Goal: Task Accomplishment & Management: Manage account settings

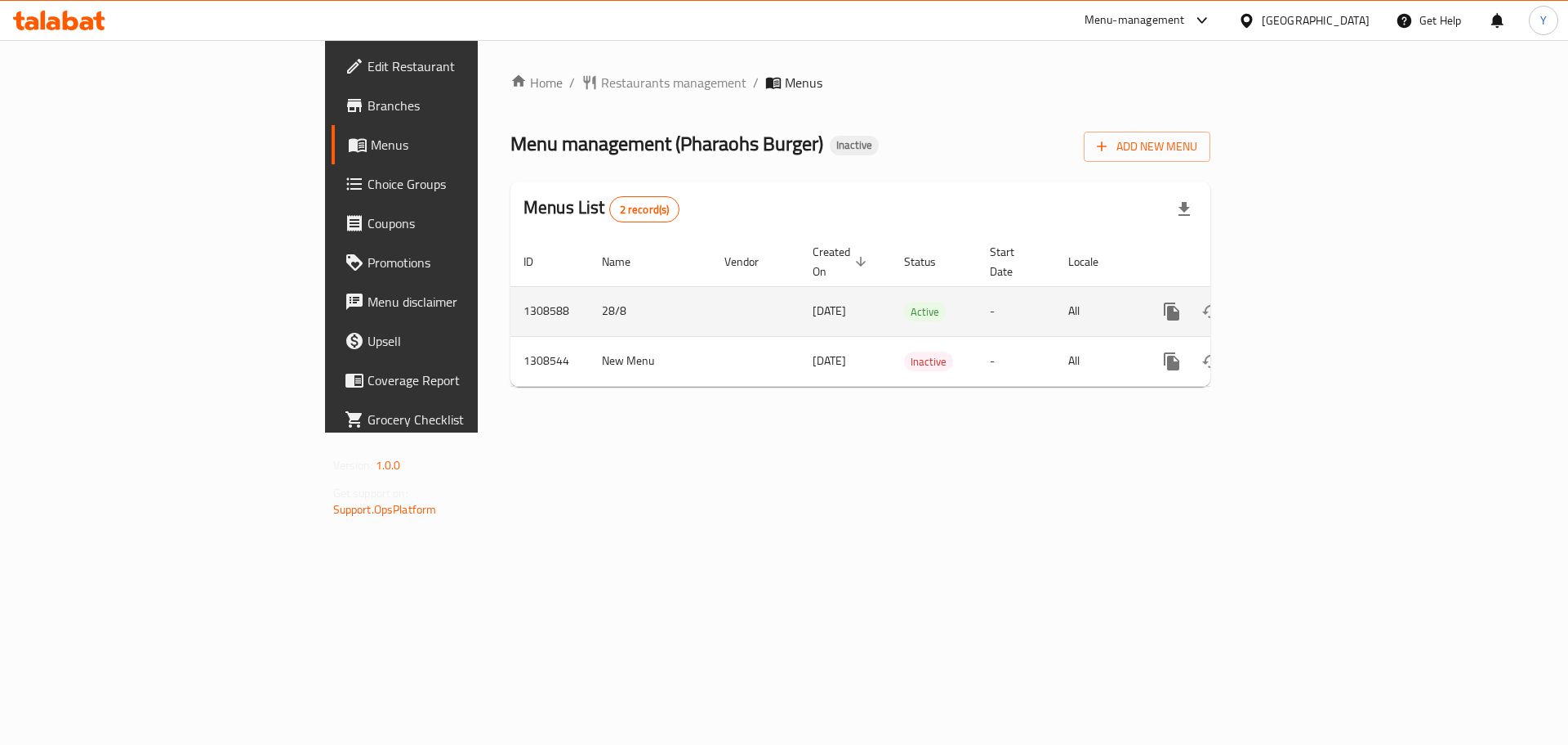
click at [1309, 291] on link "enhanced table" at bounding box center [1290, 311] width 39 height 39
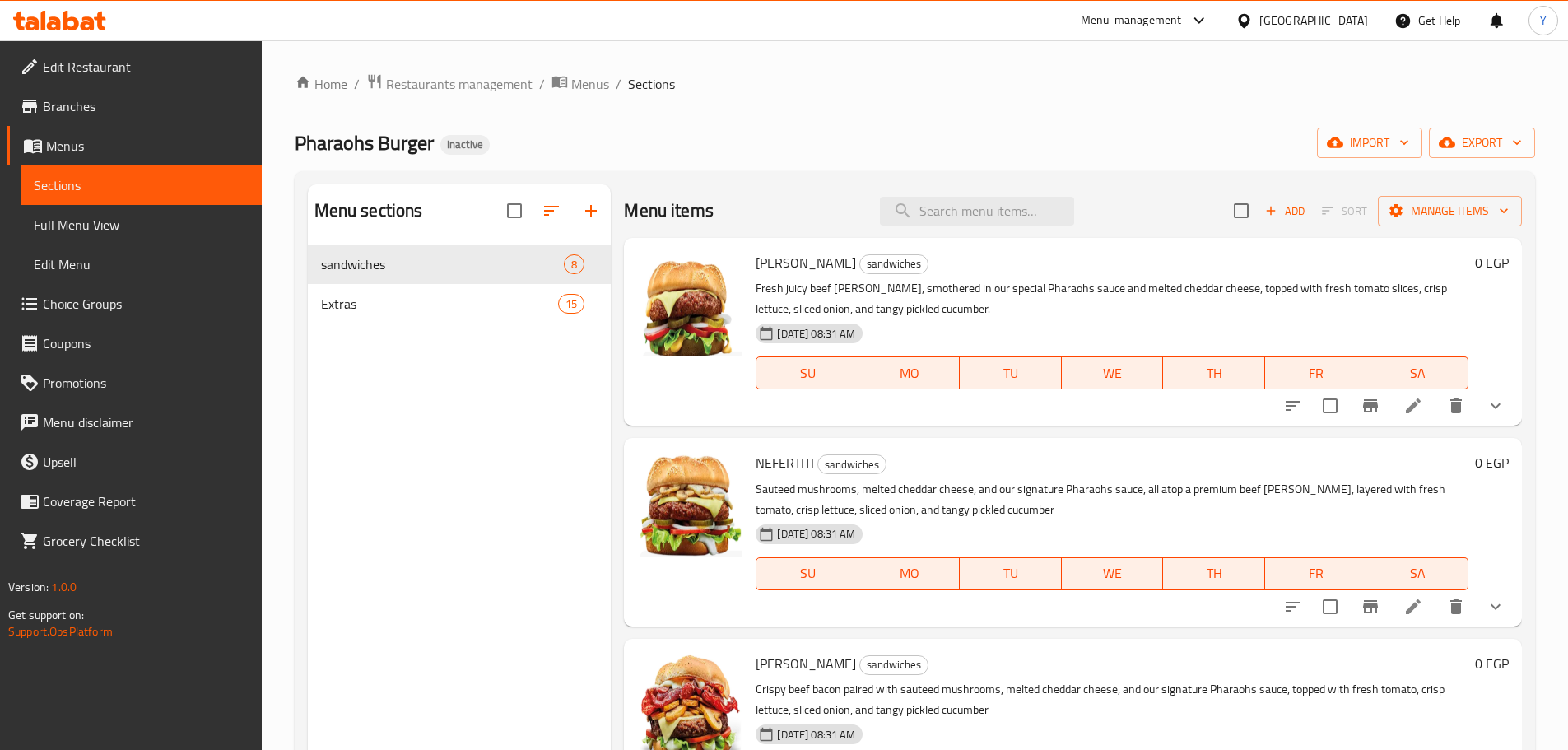
click at [874, 149] on div "Pharaohs Burger Inactive import export" at bounding box center [915, 143] width 1241 height 31
click at [421, 301] on span "Extras" at bounding box center [417, 303] width 192 height 20
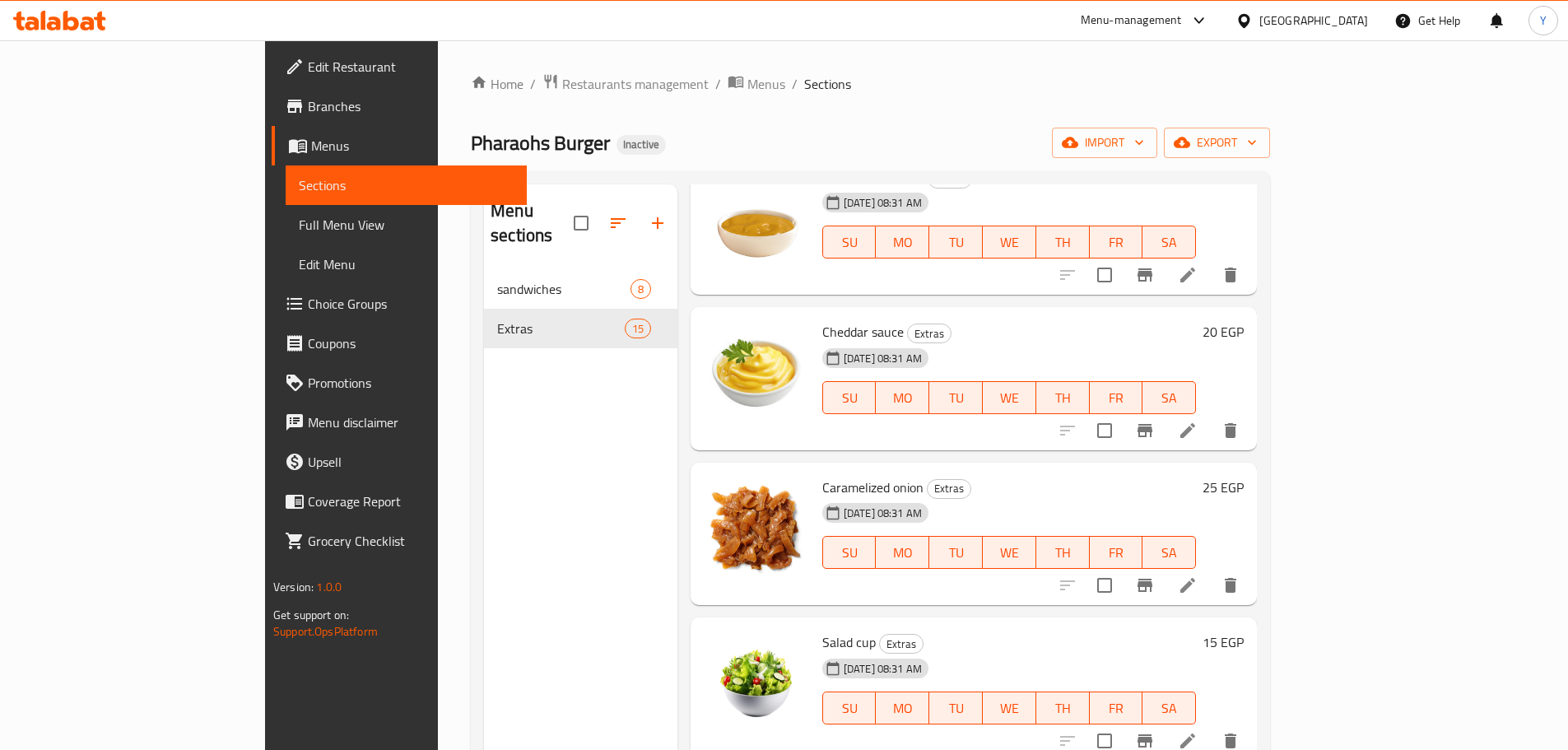
scroll to position [1152, 0]
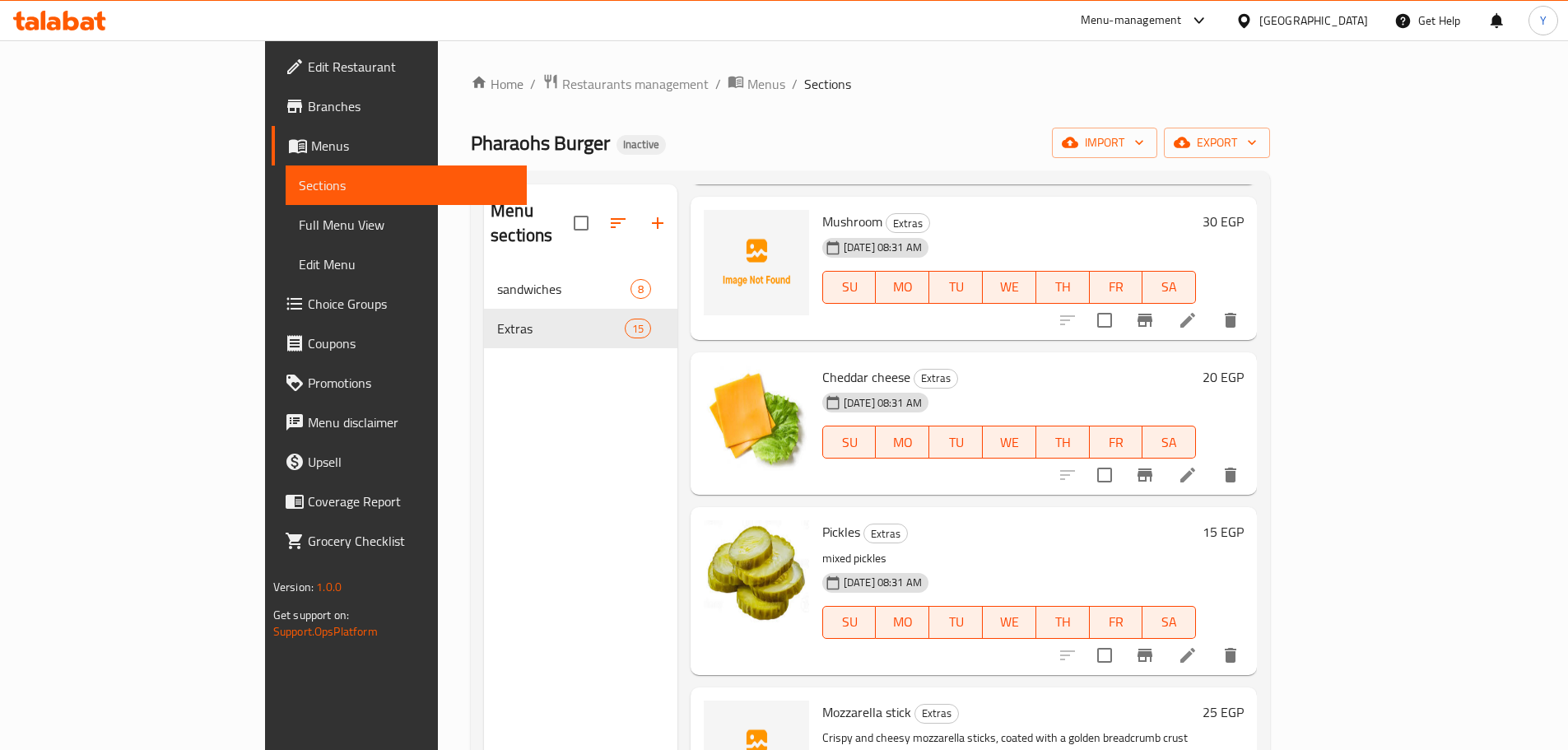
click at [299, 223] on span "Full Menu View" at bounding box center [406, 224] width 215 height 20
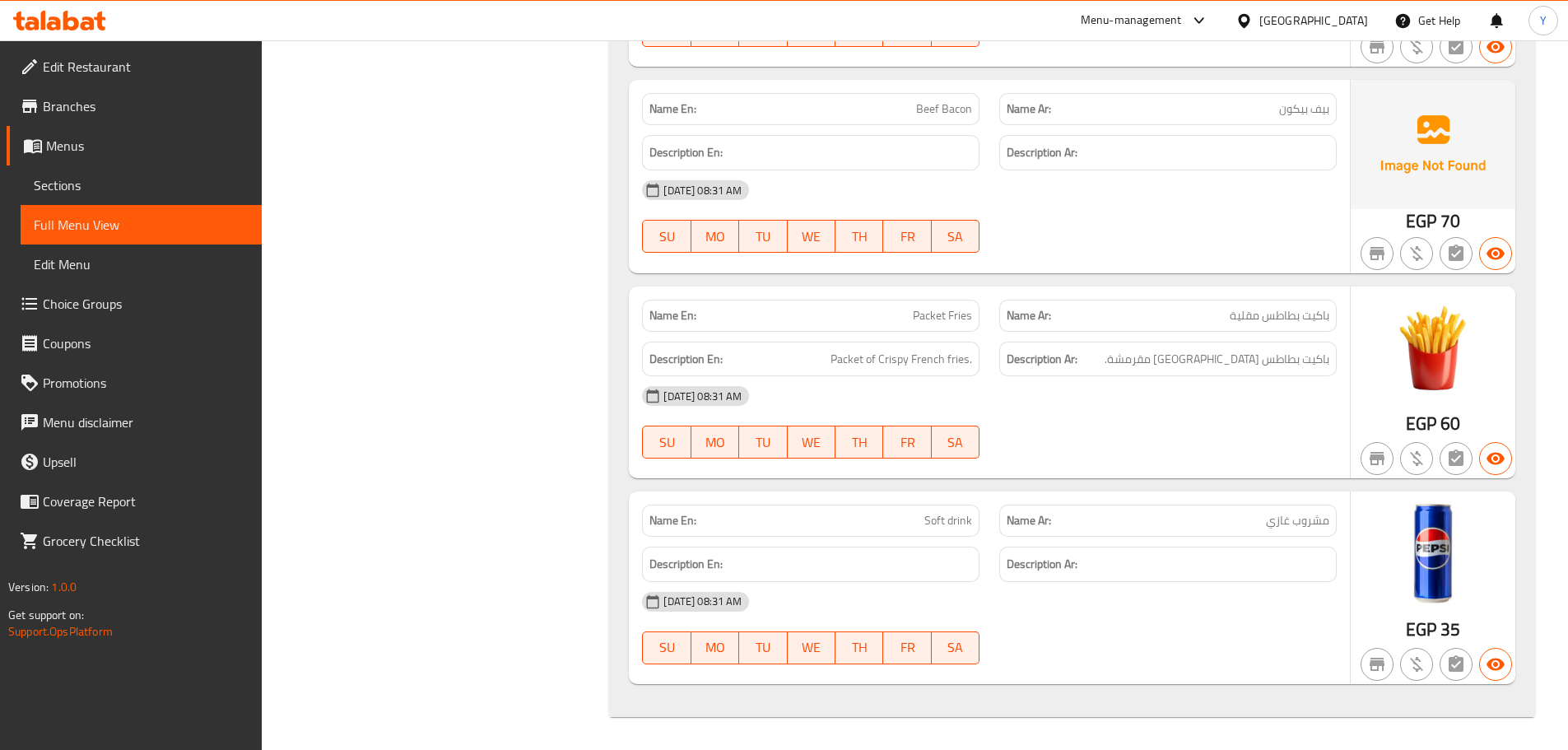
drag, startPoint x: 1230, startPoint y: 252, endPoint x: 1137, endPoint y: 516, distance: 279.9
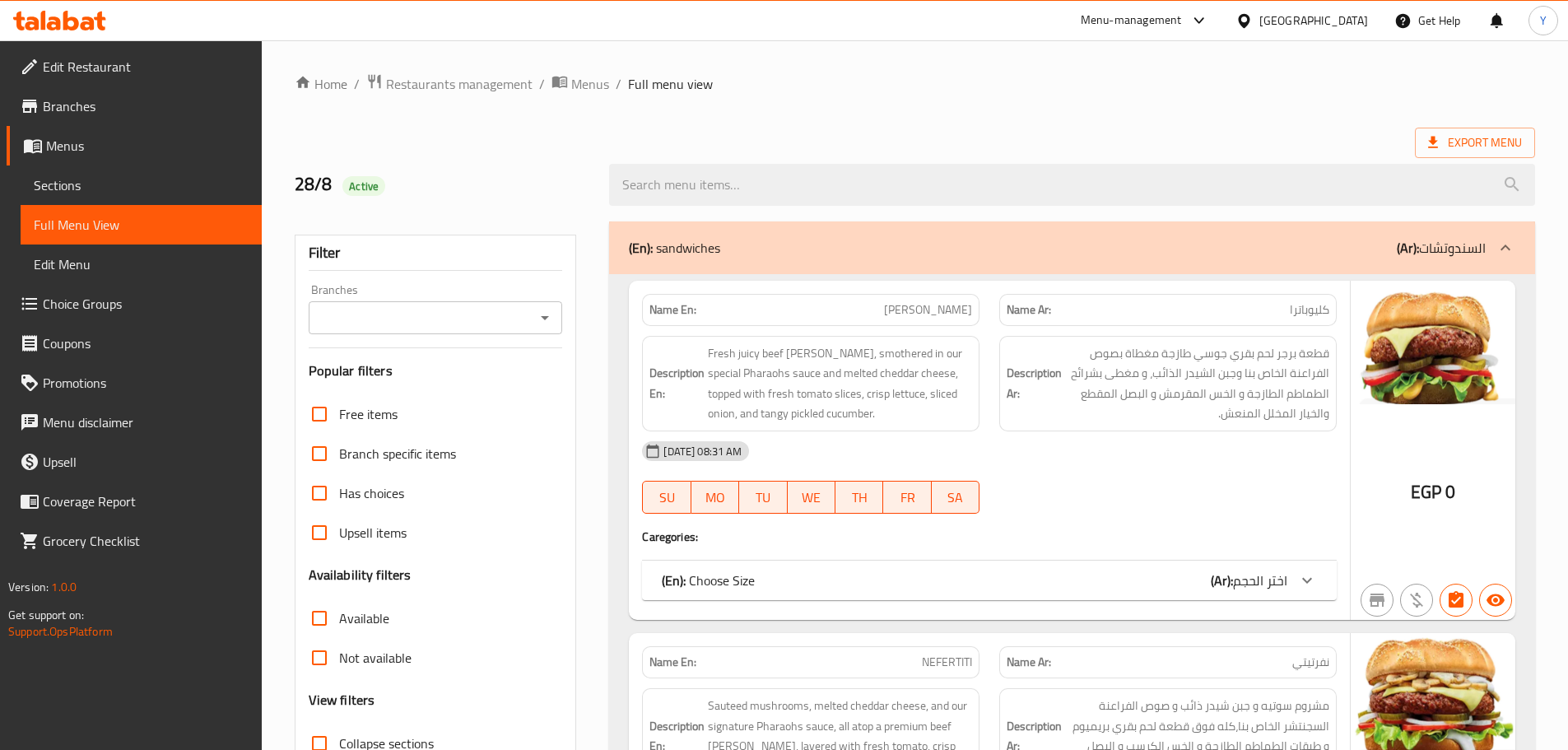
drag, startPoint x: 1201, startPoint y: 477, endPoint x: 1203, endPoint y: -18, distance: 495.0
click at [1522, 154] on span "Export Menu" at bounding box center [1475, 143] width 121 height 31
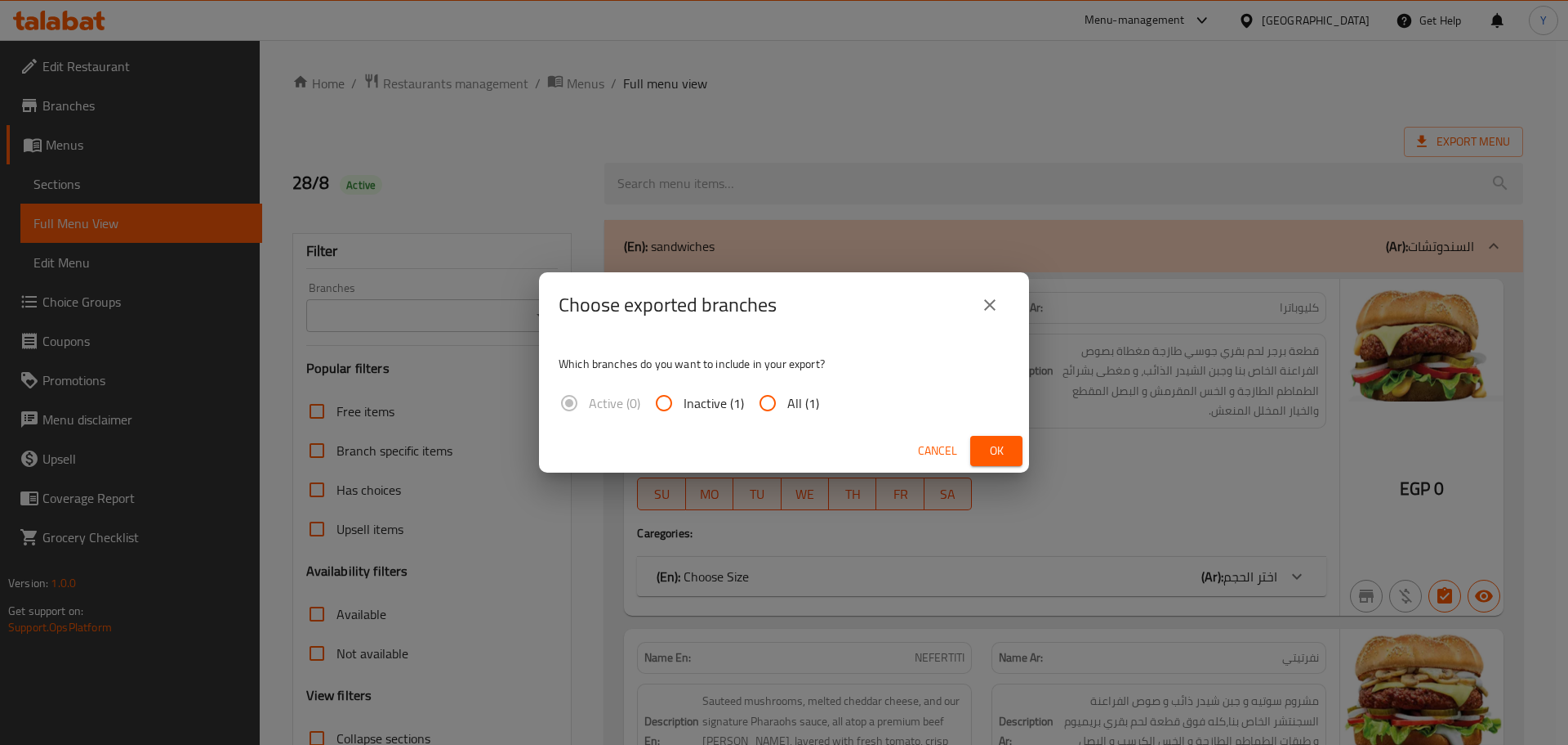
click at [986, 435] on div "Cancel Ok" at bounding box center [784, 450] width 491 height 44
click at [976, 450] on button "Ok" at bounding box center [997, 451] width 52 height 31
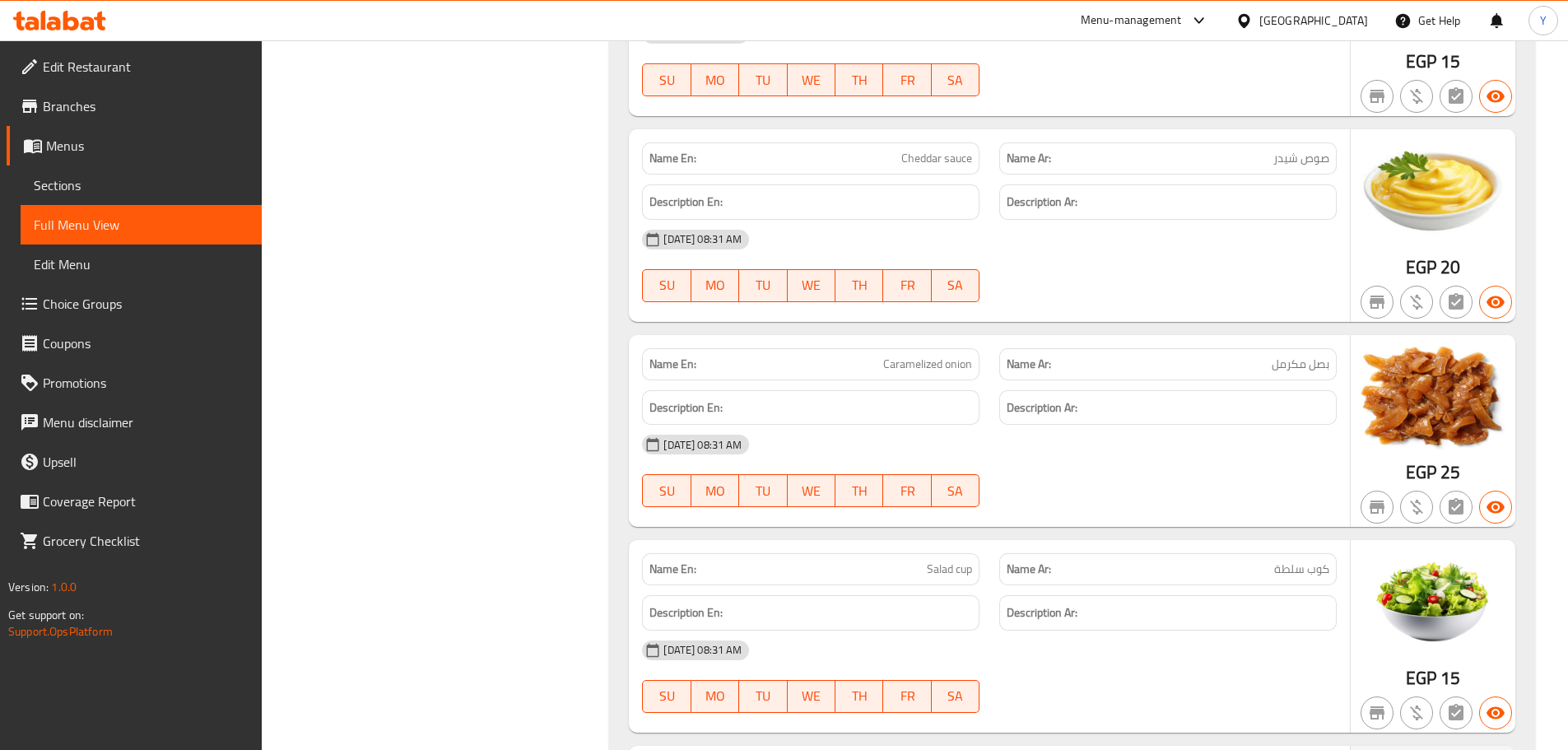
scroll to position [3949, 0]
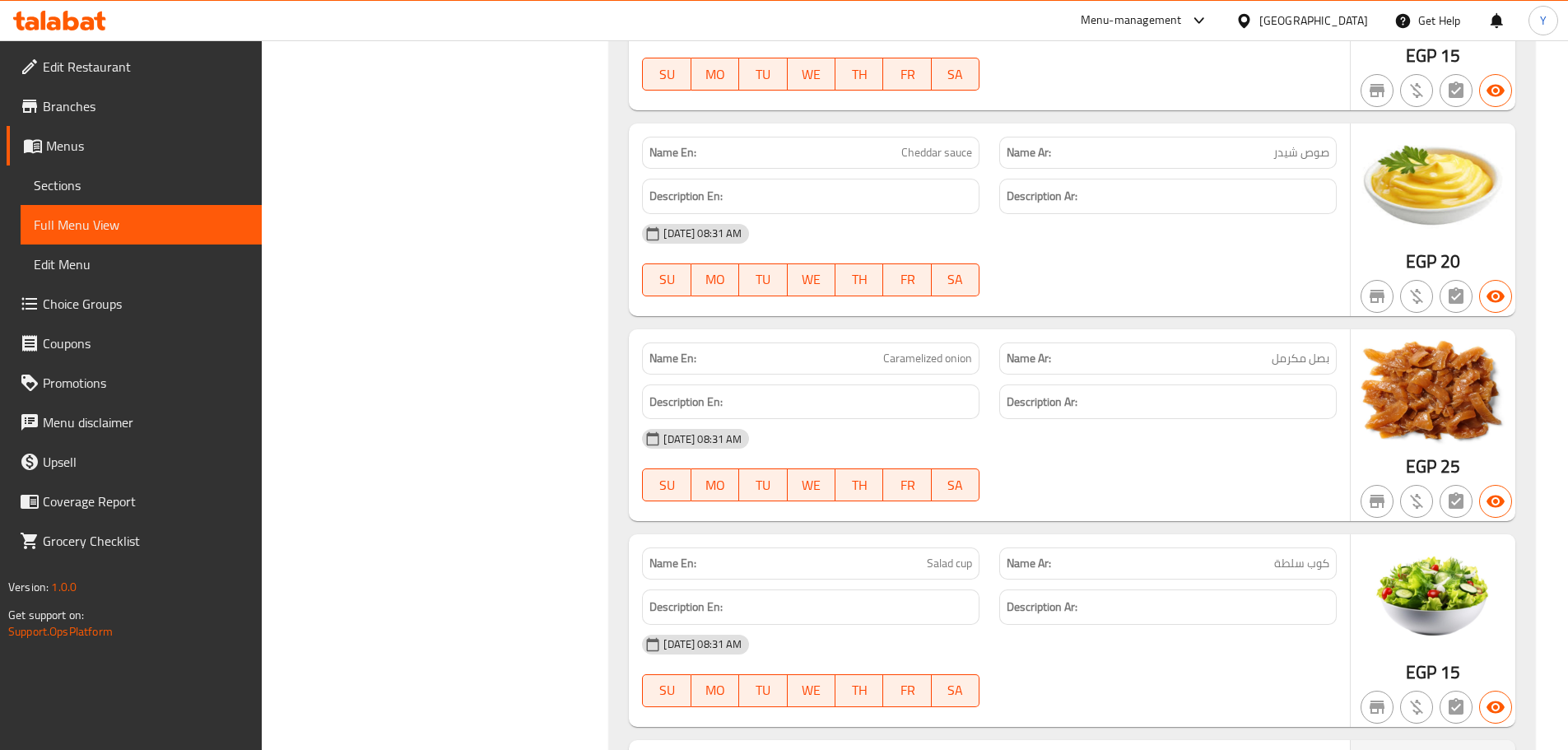
click at [917, 353] on span "Caramelized onion" at bounding box center [927, 358] width 89 height 17
copy span "Caramelized onion"
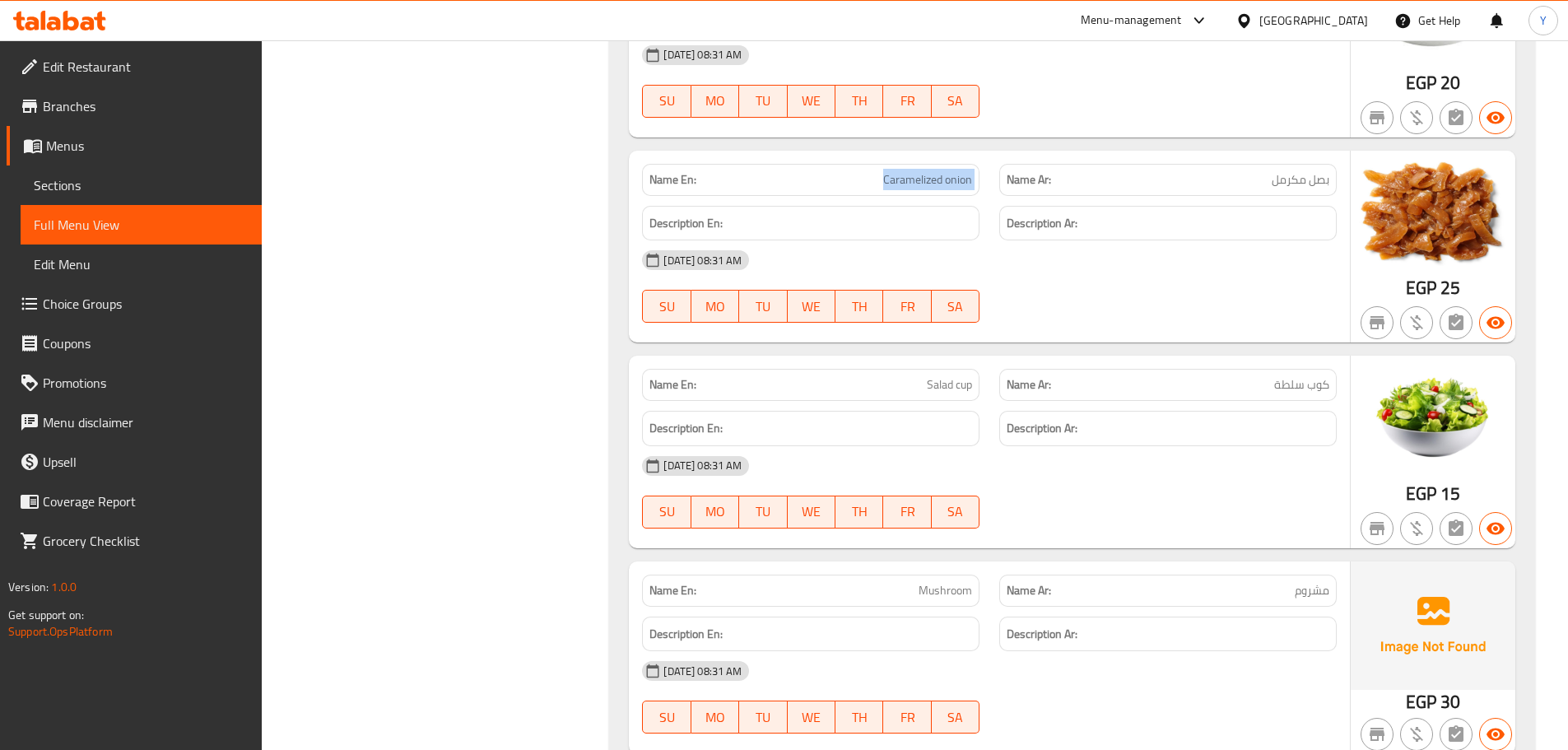
scroll to position [4196, 0]
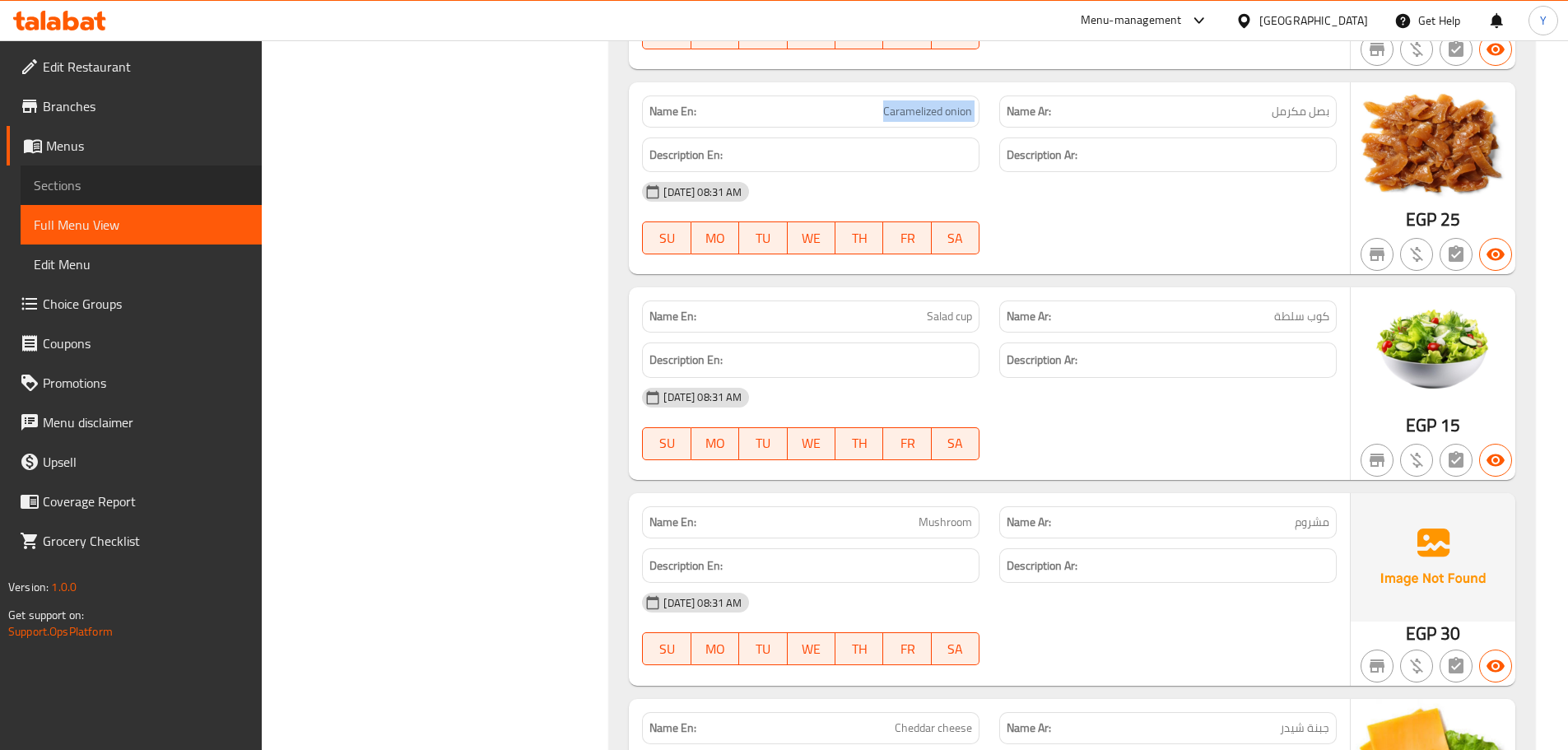
click at [117, 196] on link "Sections" at bounding box center [141, 185] width 241 height 39
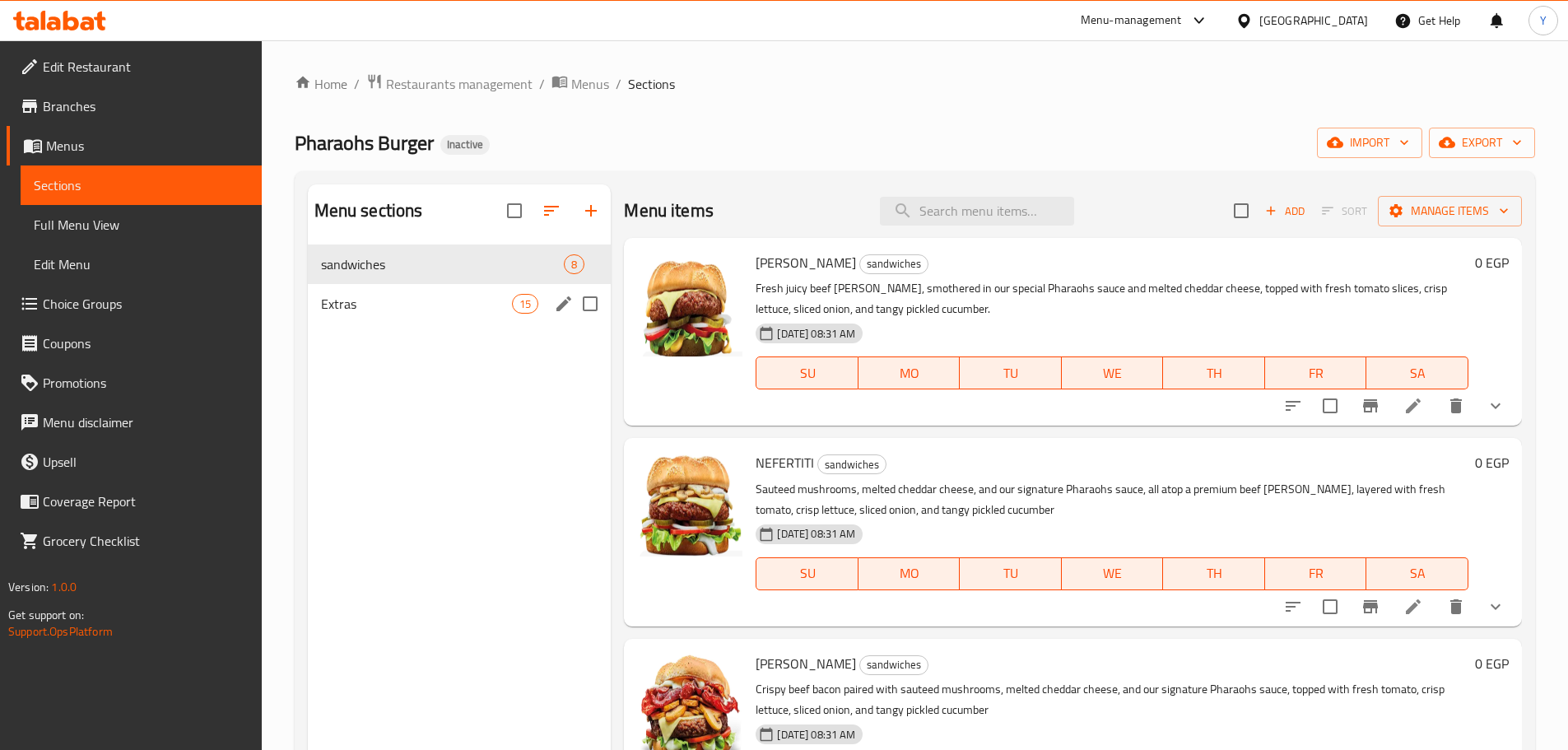
click at [398, 321] on div "Extras 15" at bounding box center [459, 304] width 304 height 39
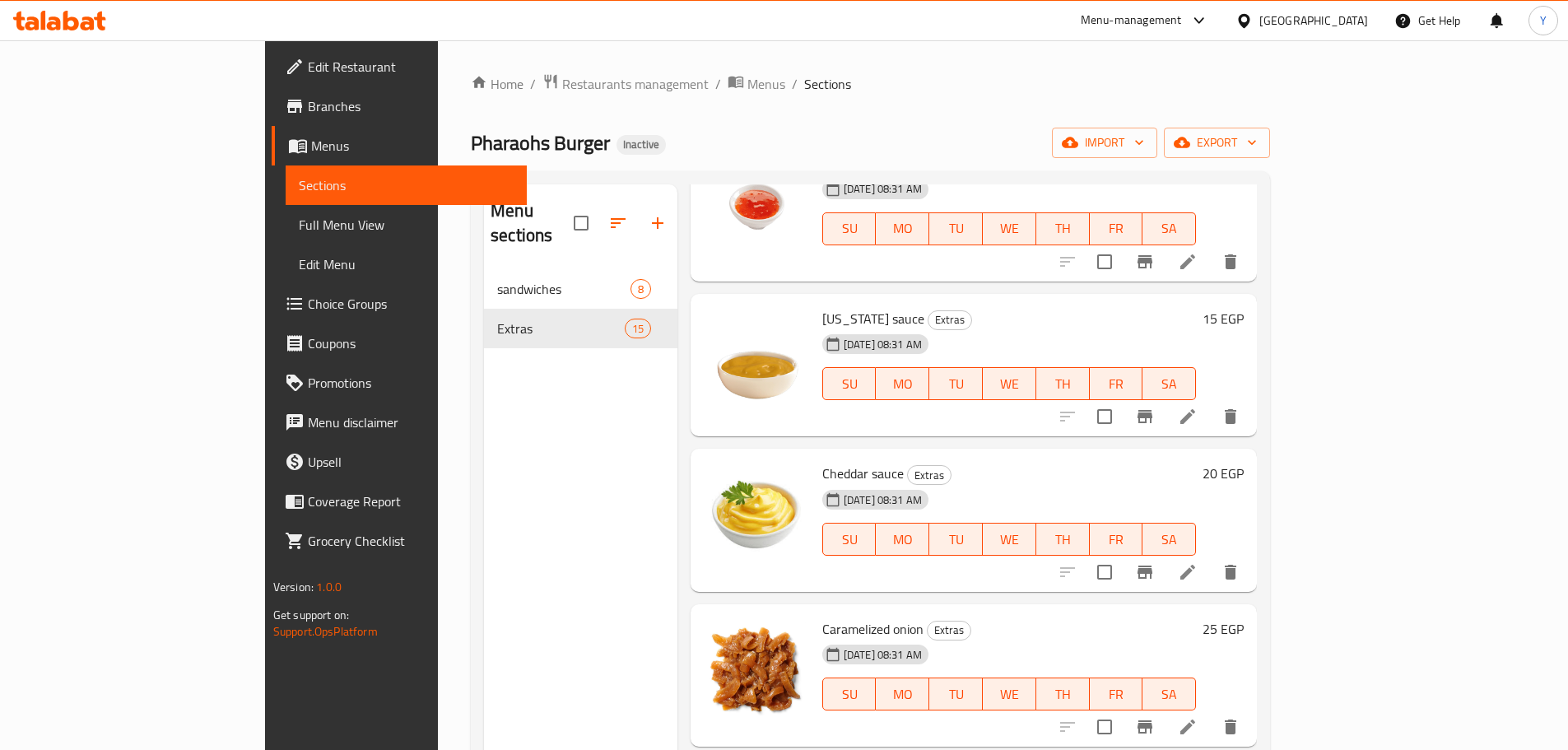
scroll to position [576, 0]
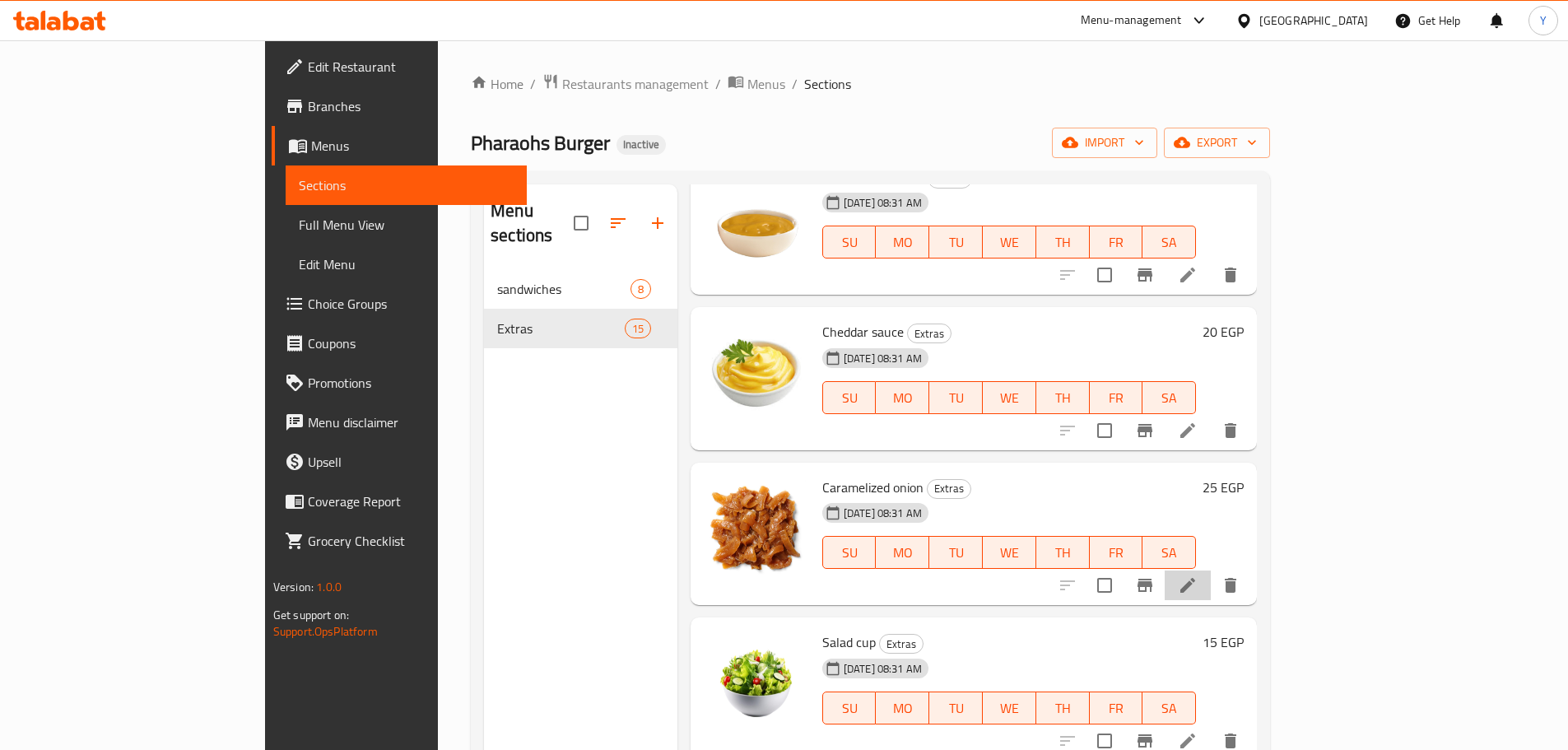
click at [1211, 573] on li at bounding box center [1188, 585] width 46 height 30
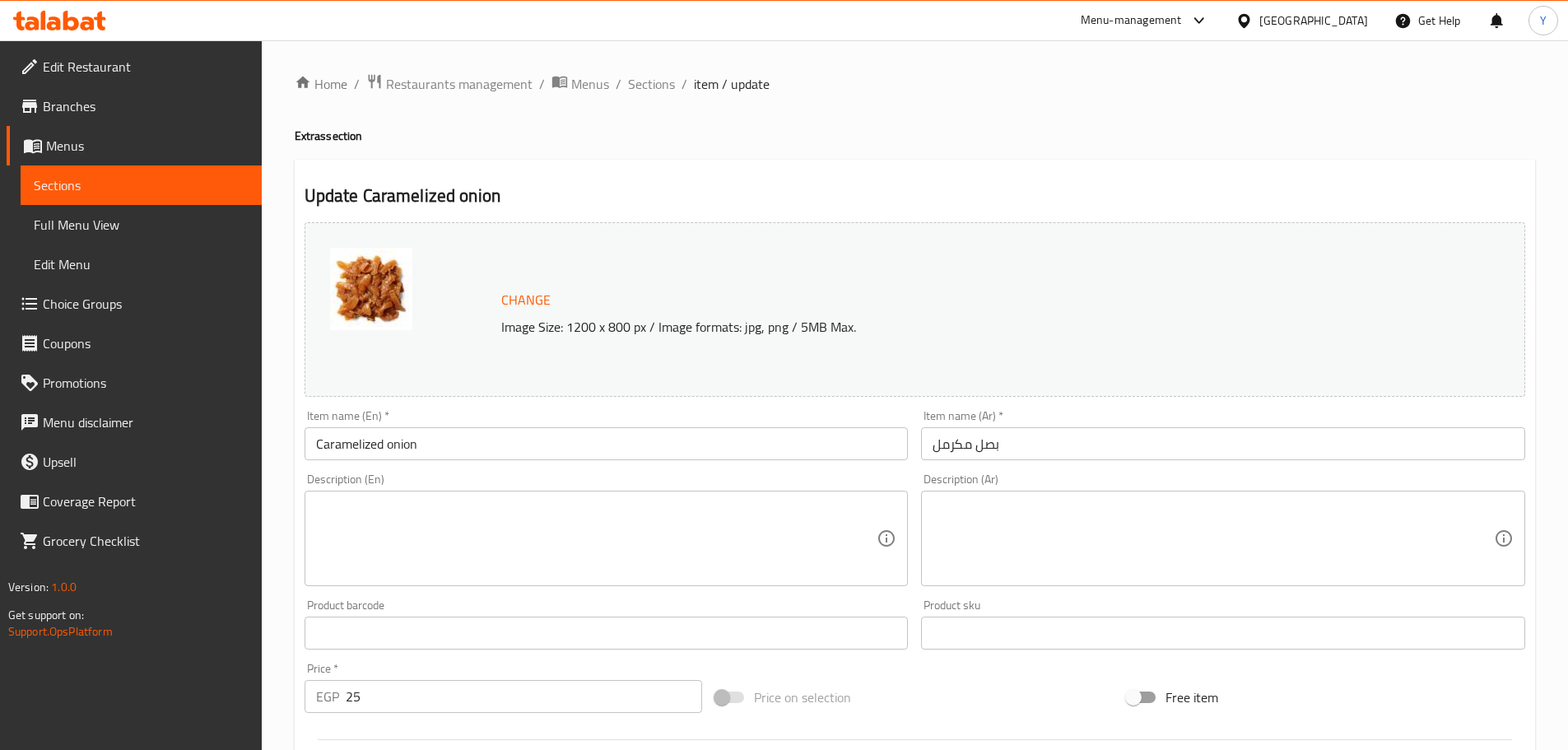
click at [502, 533] on textarea at bounding box center [596, 539] width 562 height 78
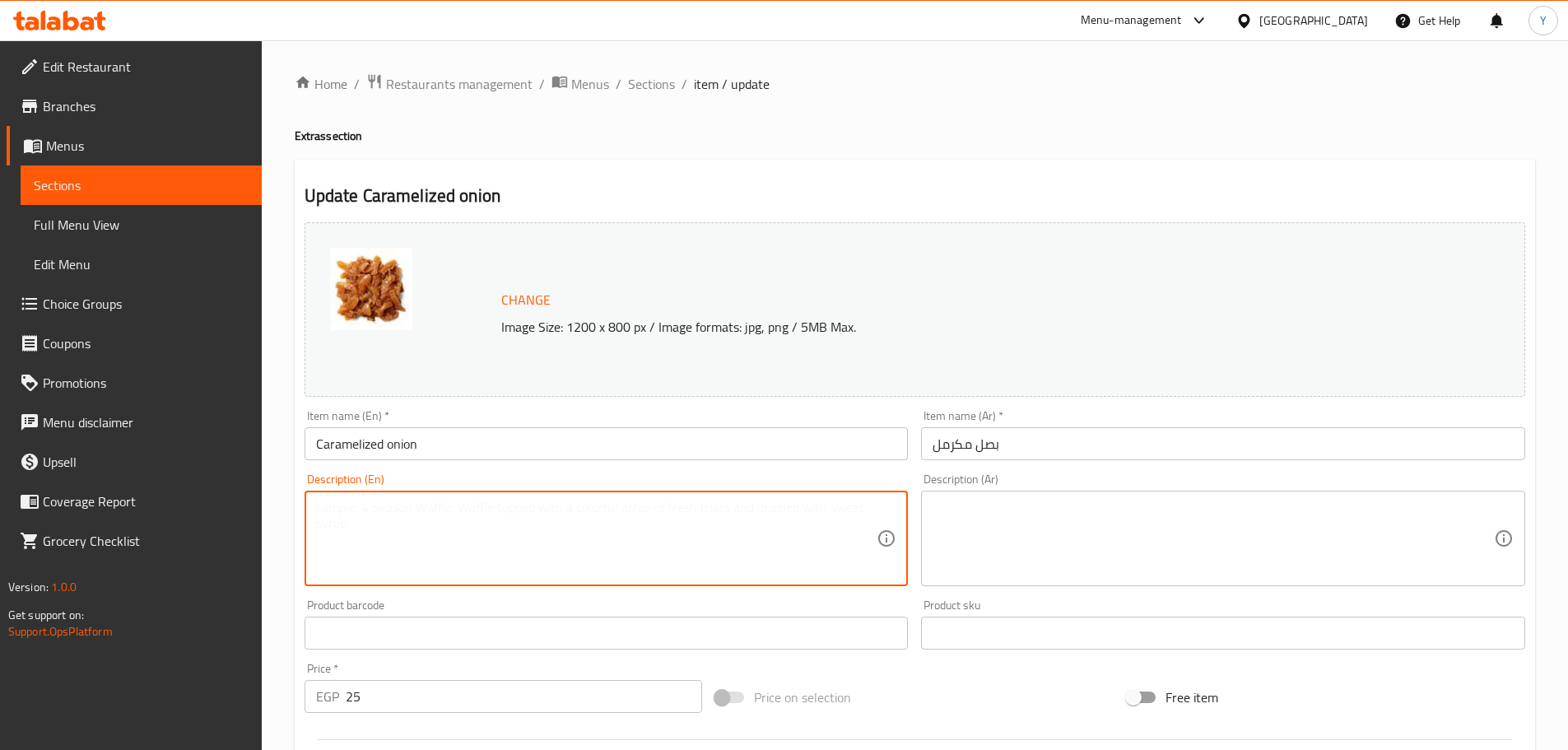
paste textarea "Onions cooked until they are brown and sweet. بصل مطهو حتى يصبح لونه بنيًا وحلو…"
drag, startPoint x: 592, startPoint y: 506, endPoint x: 1113, endPoint y: 505, distance: 521.0
click at [1113, 505] on div "Change Image Size: 1200 x 800 px / Image formats: jpg, png / 5MB Max. Item name…" at bounding box center [915, 582] width 1234 height 733
type textarea "Onions cooked until they are brown and sweet."
click at [1108, 533] on textarea at bounding box center [1213, 539] width 562 height 78
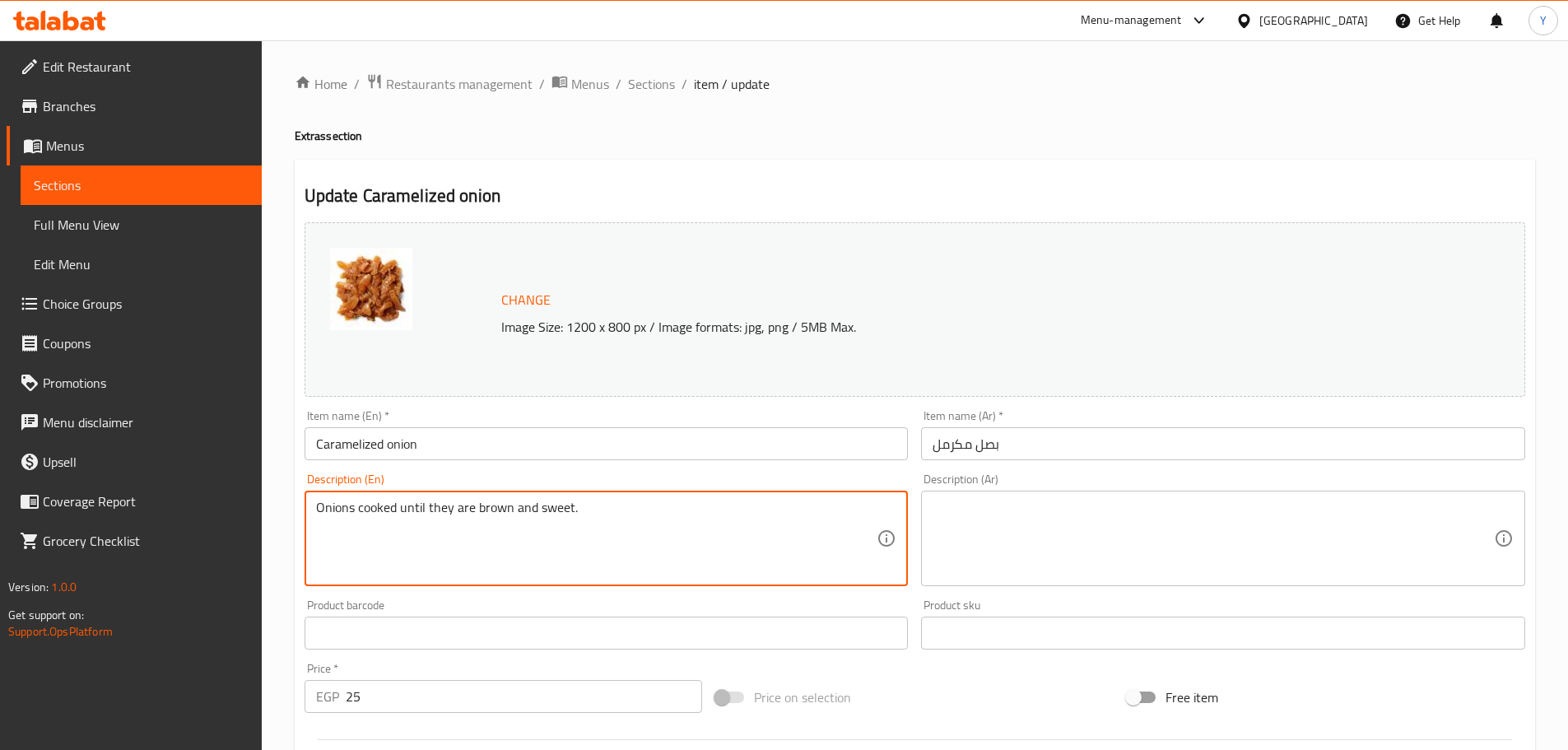
paste textarea "بصل مطهو حتى يصبح لونه بنيًا وحلوًا."
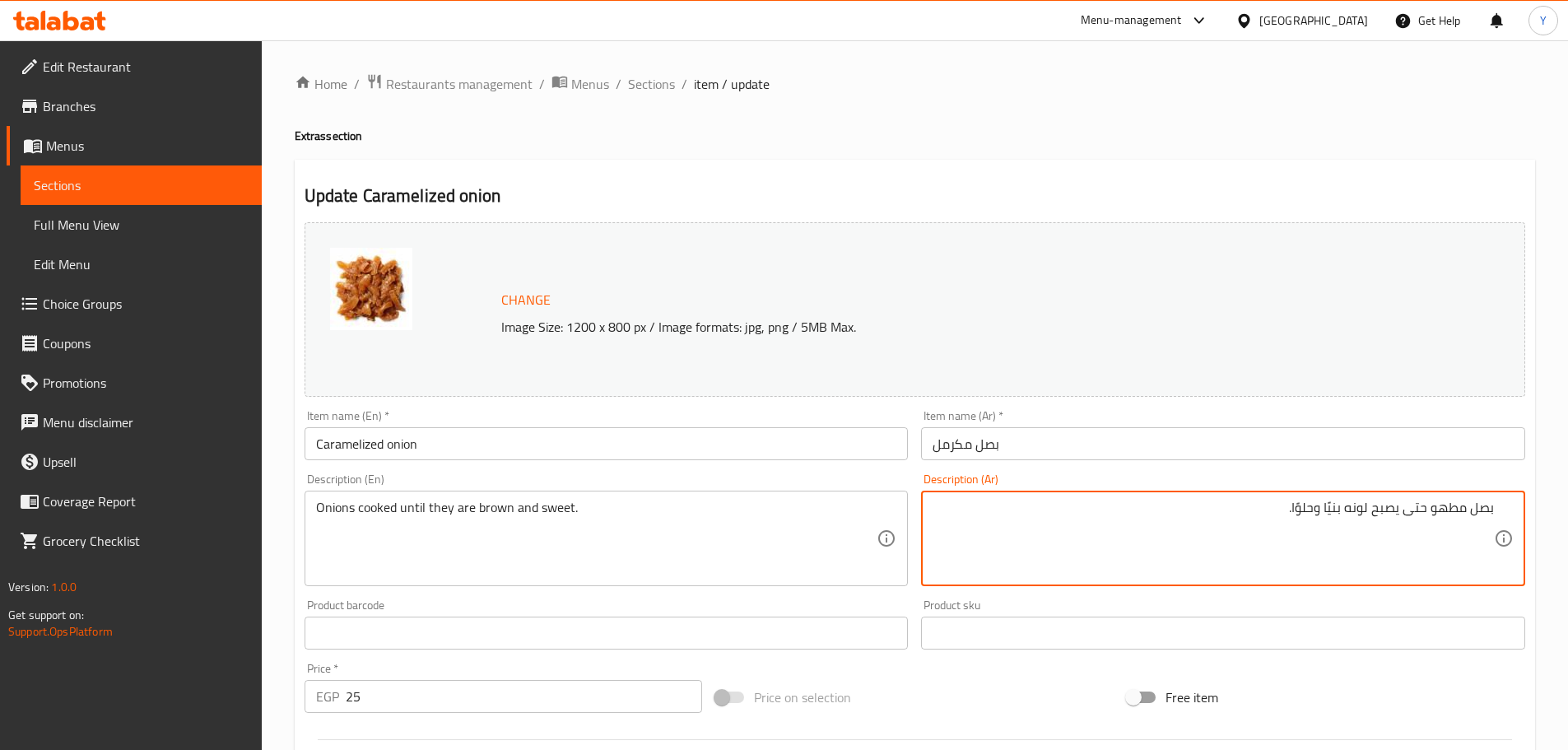
type textarea "بصل مطهو حتى يصبح لونه بنيًا وحلوًا."
click at [756, 495] on div "Onions cooked until they are brown and sweet. Description (En)" at bounding box center [606, 538] width 605 height 95
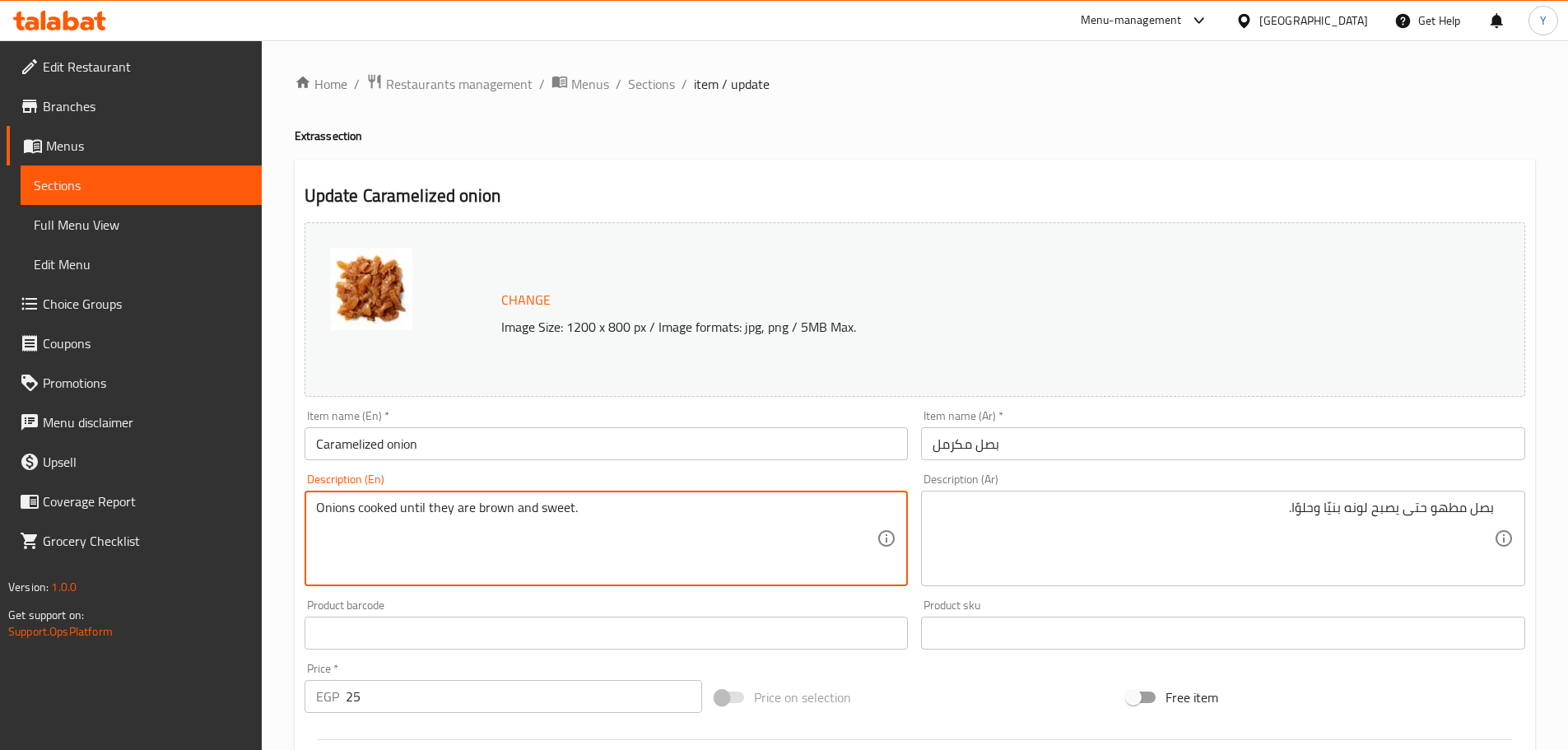
type textarea "Onions cooked until they are brown and sweet."
click at [1258, 142] on h4 "Extras section" at bounding box center [915, 136] width 1241 height 17
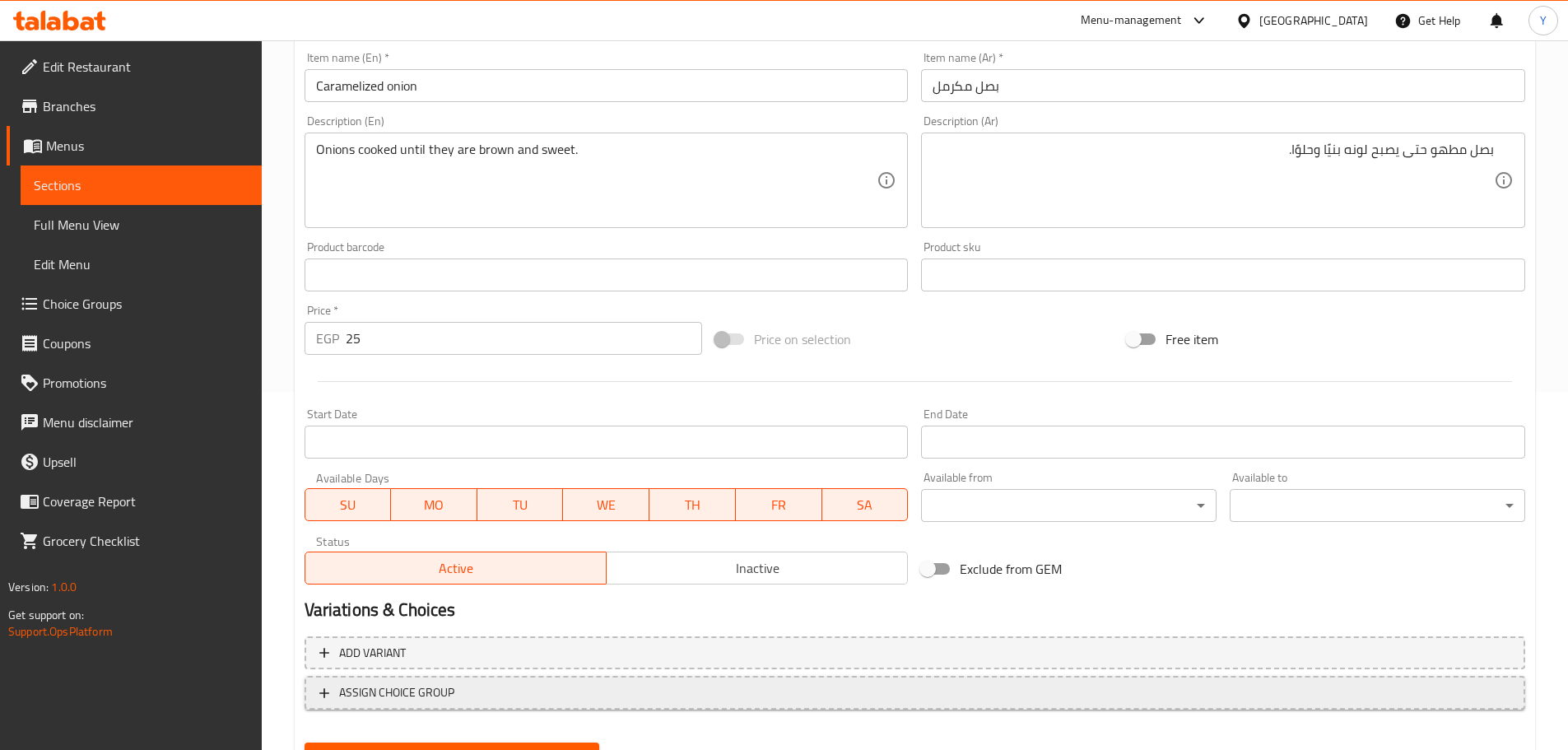
scroll to position [437, 0]
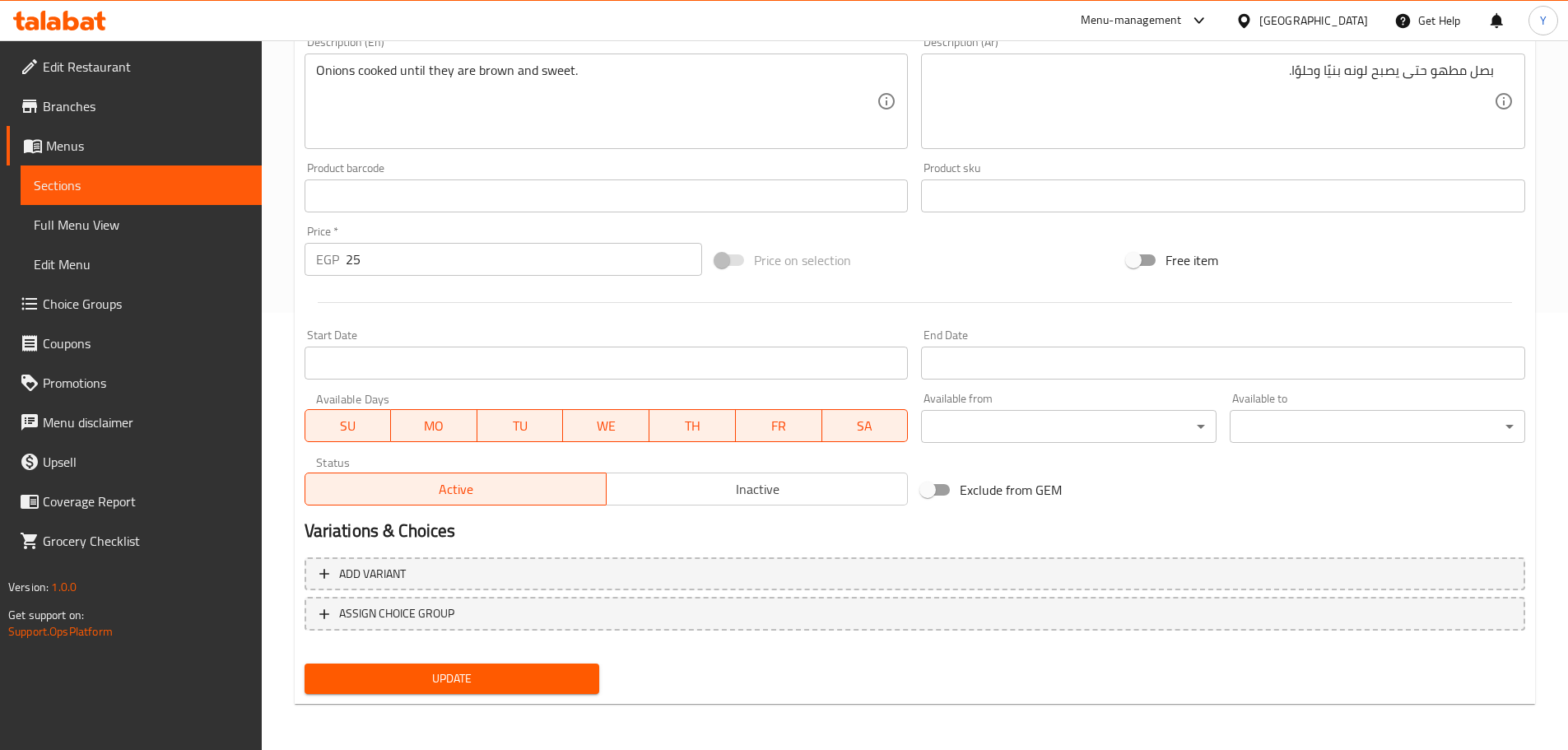
click at [521, 681] on span "Update" at bounding box center [452, 678] width 269 height 21
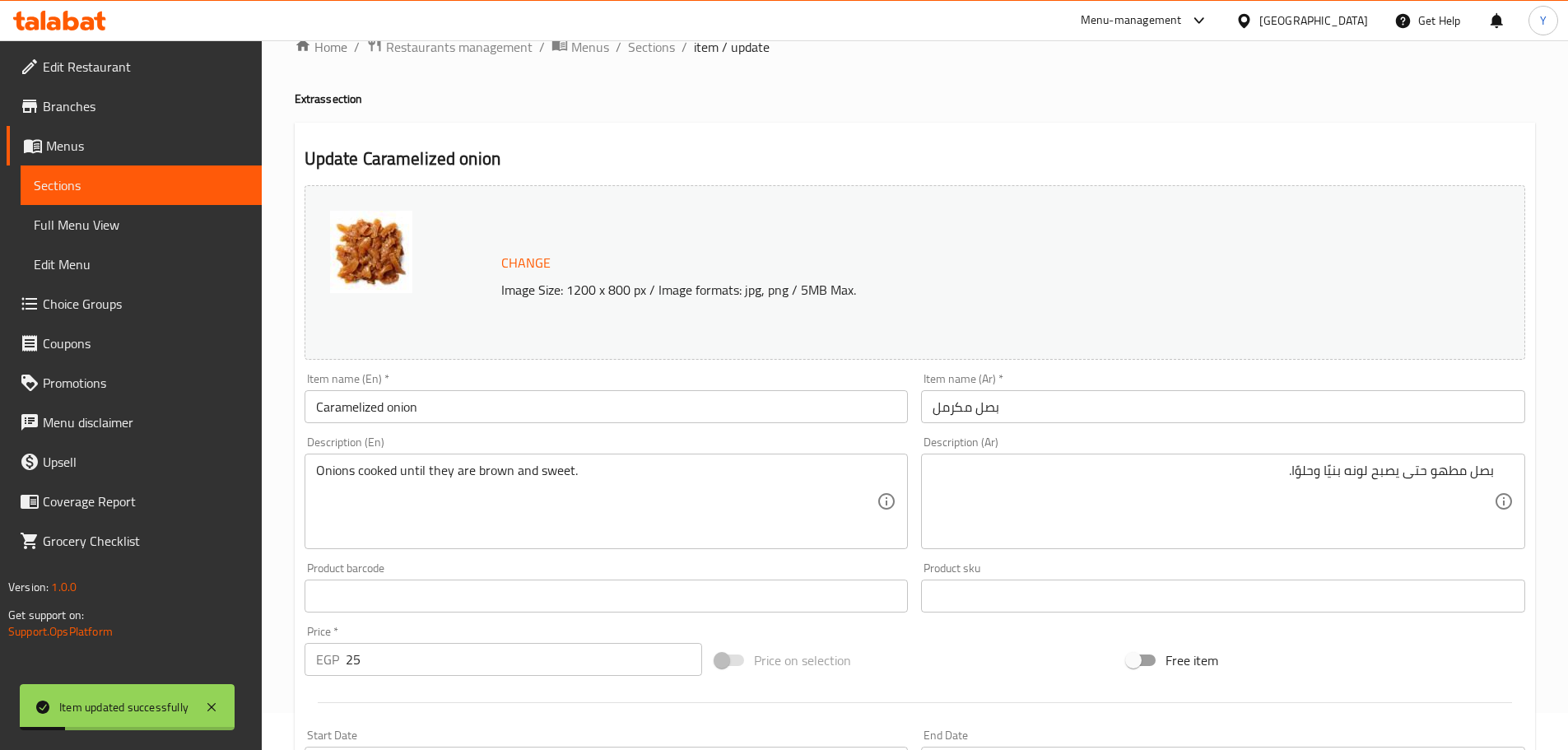
scroll to position [0, 0]
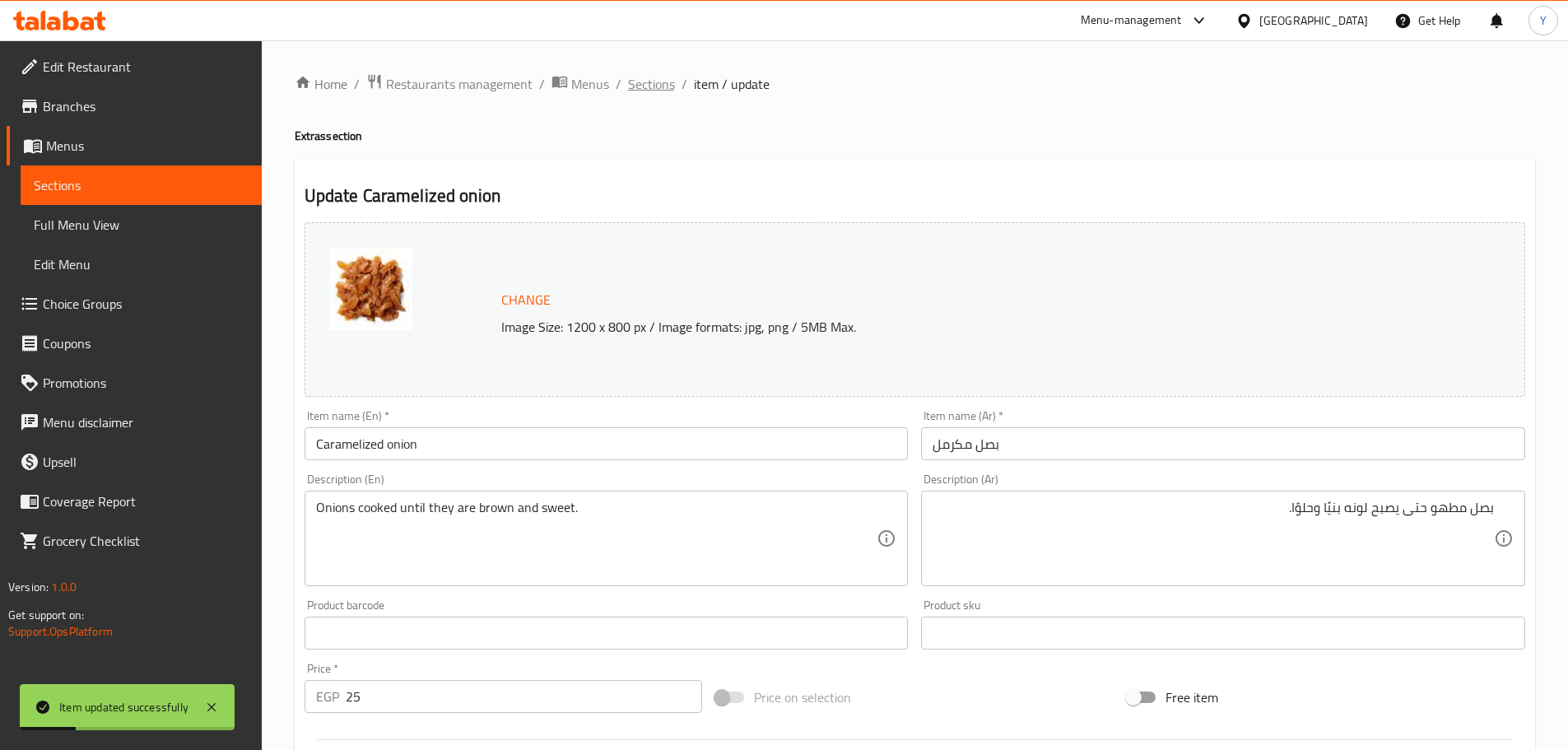
click at [643, 93] on span "Sections" at bounding box center [651, 83] width 47 height 20
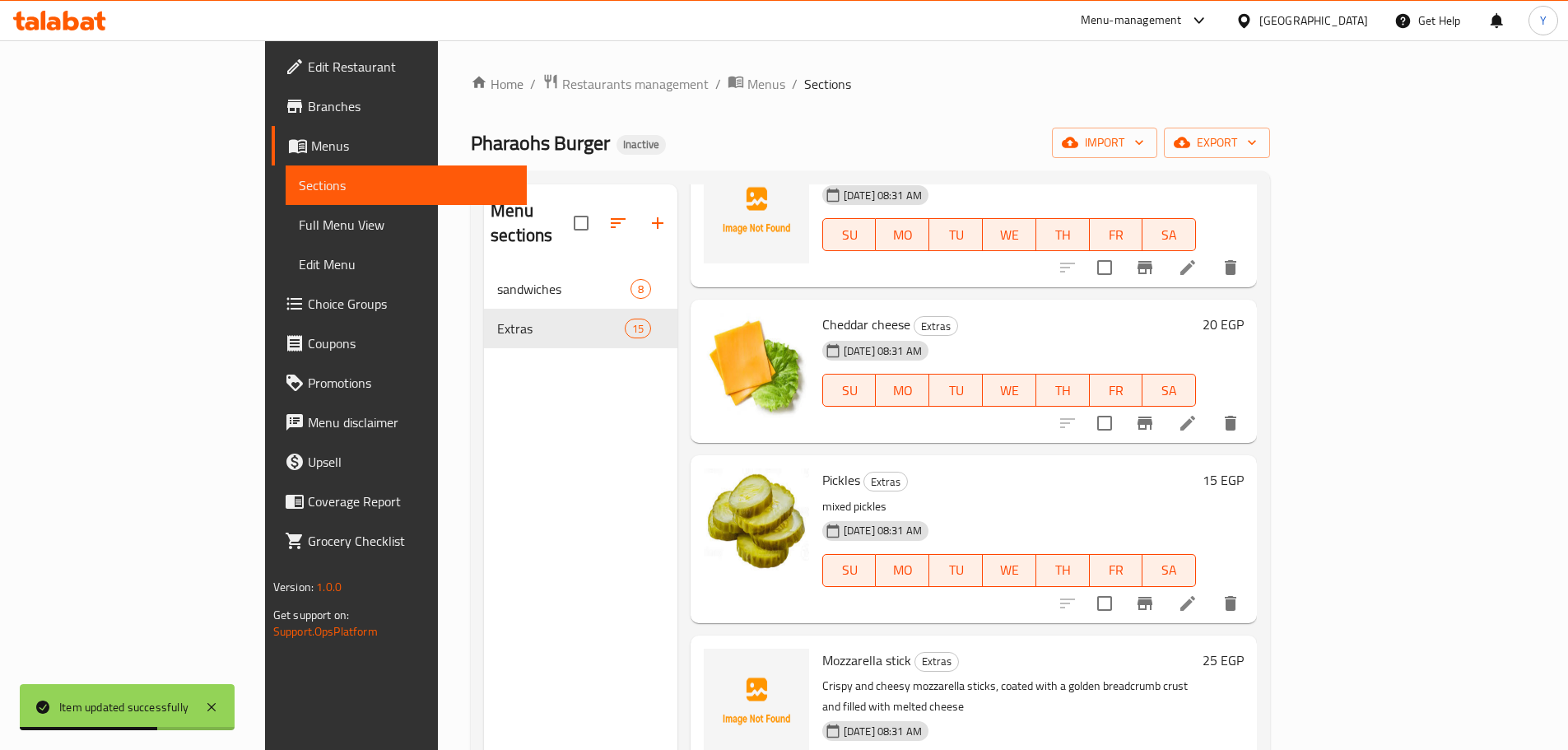
scroll to position [1316, 0]
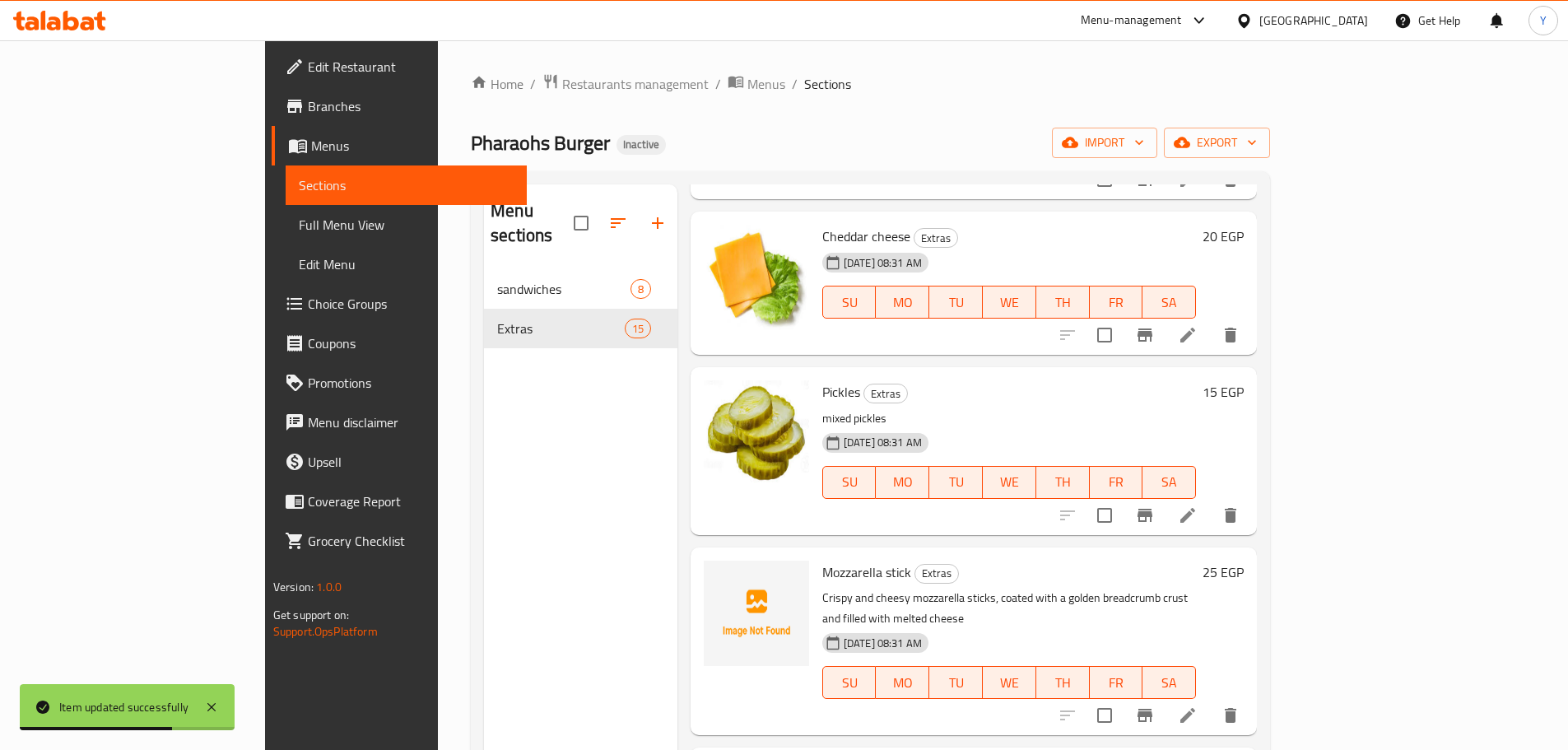
click at [822, 379] on span "Pickles" at bounding box center [841, 391] width 38 height 24
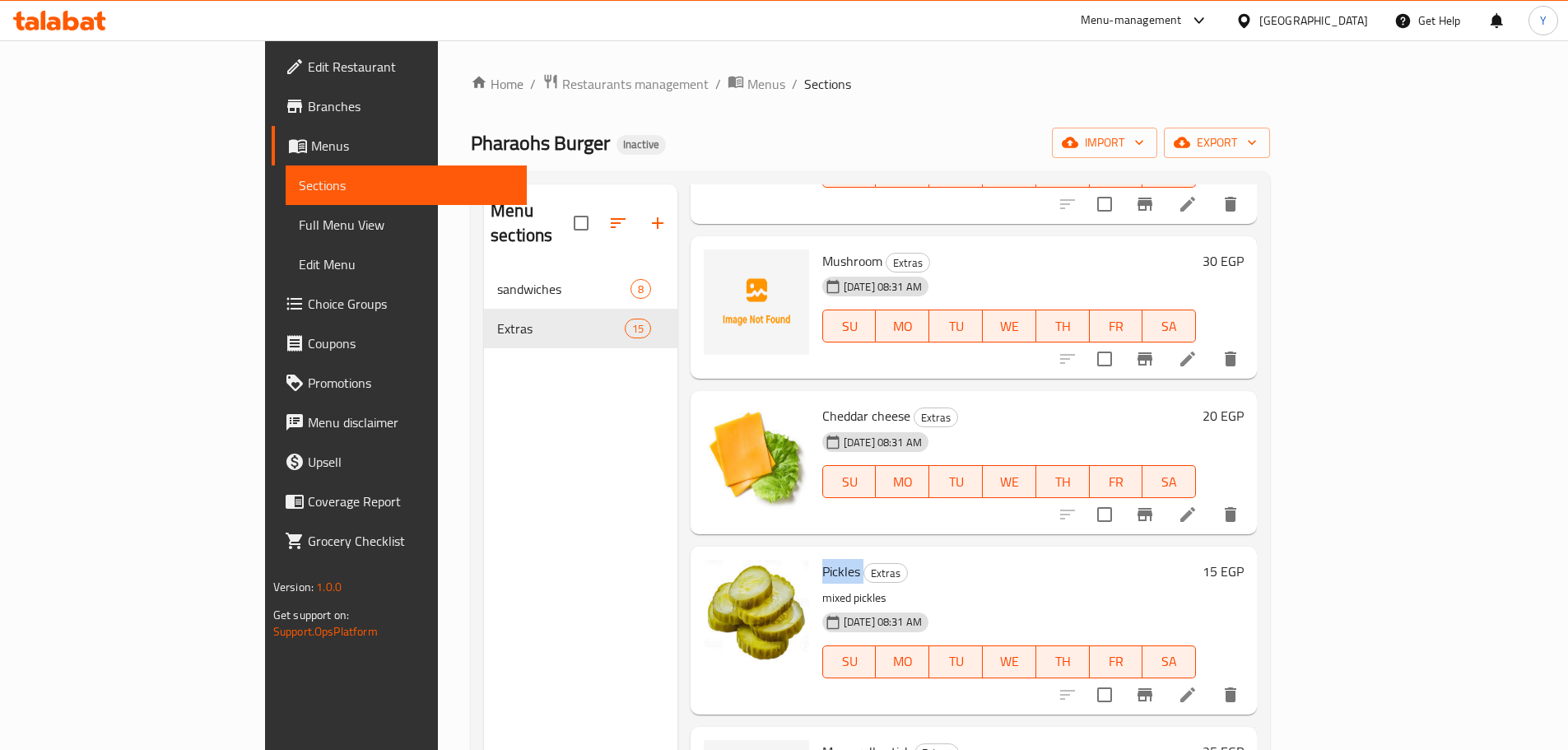
scroll to position [1059, 0]
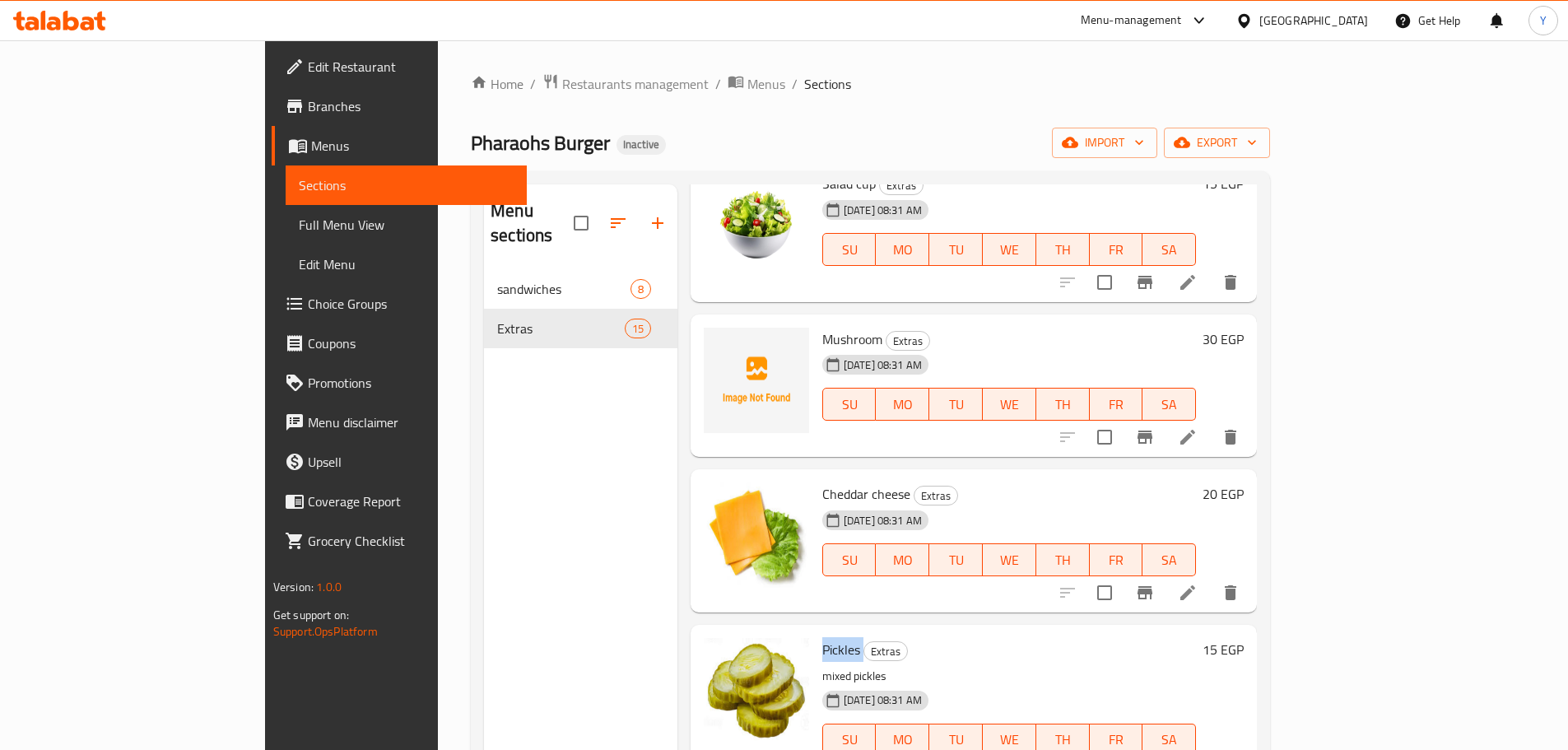
click at [822, 327] on span "Mushroom" at bounding box center [852, 339] width 60 height 24
copy h6 "Mushroom"
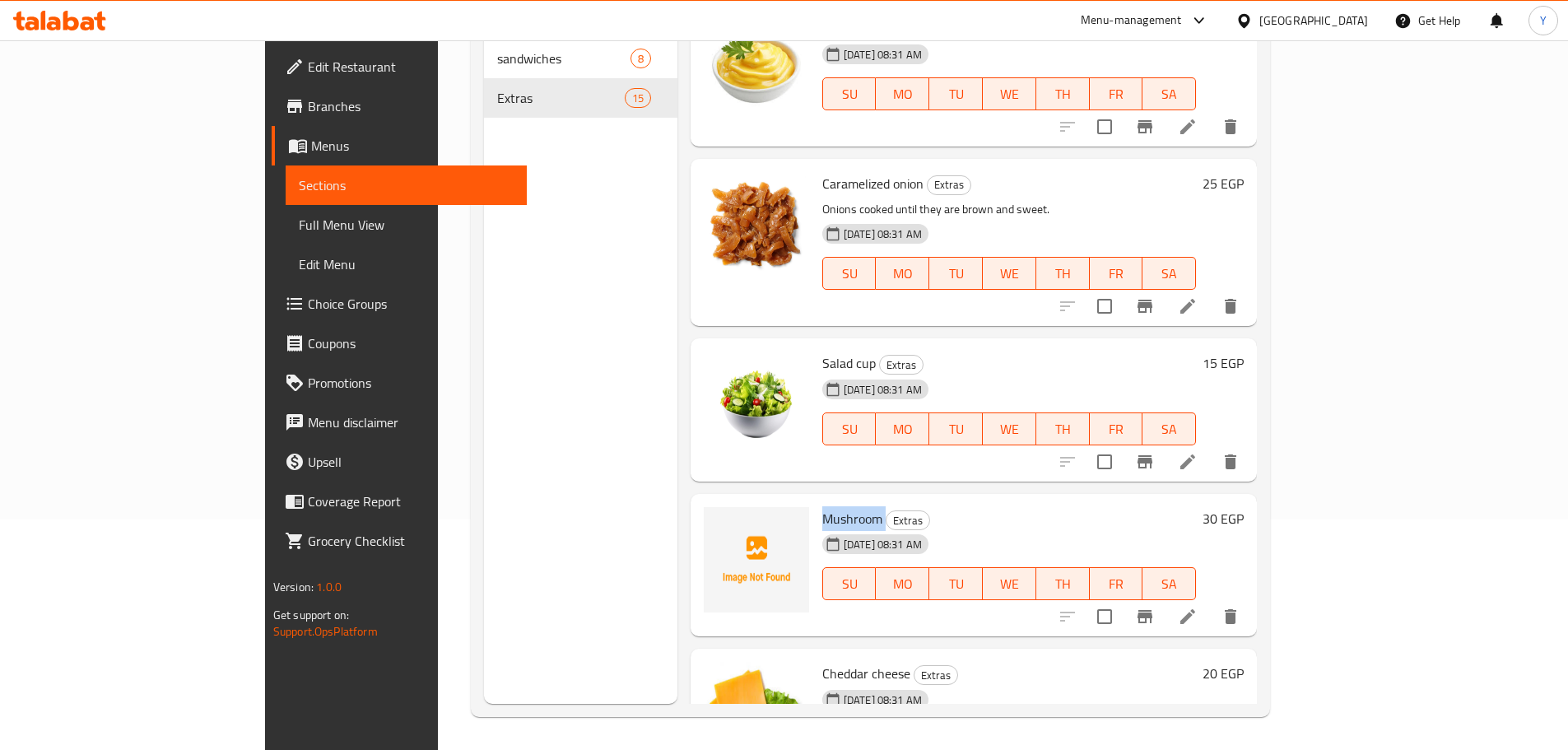
scroll to position [647, 0]
click at [822, 662] on span "Cheddar cheese" at bounding box center [866, 674] width 88 height 24
copy h6 "Cheddar cheese"
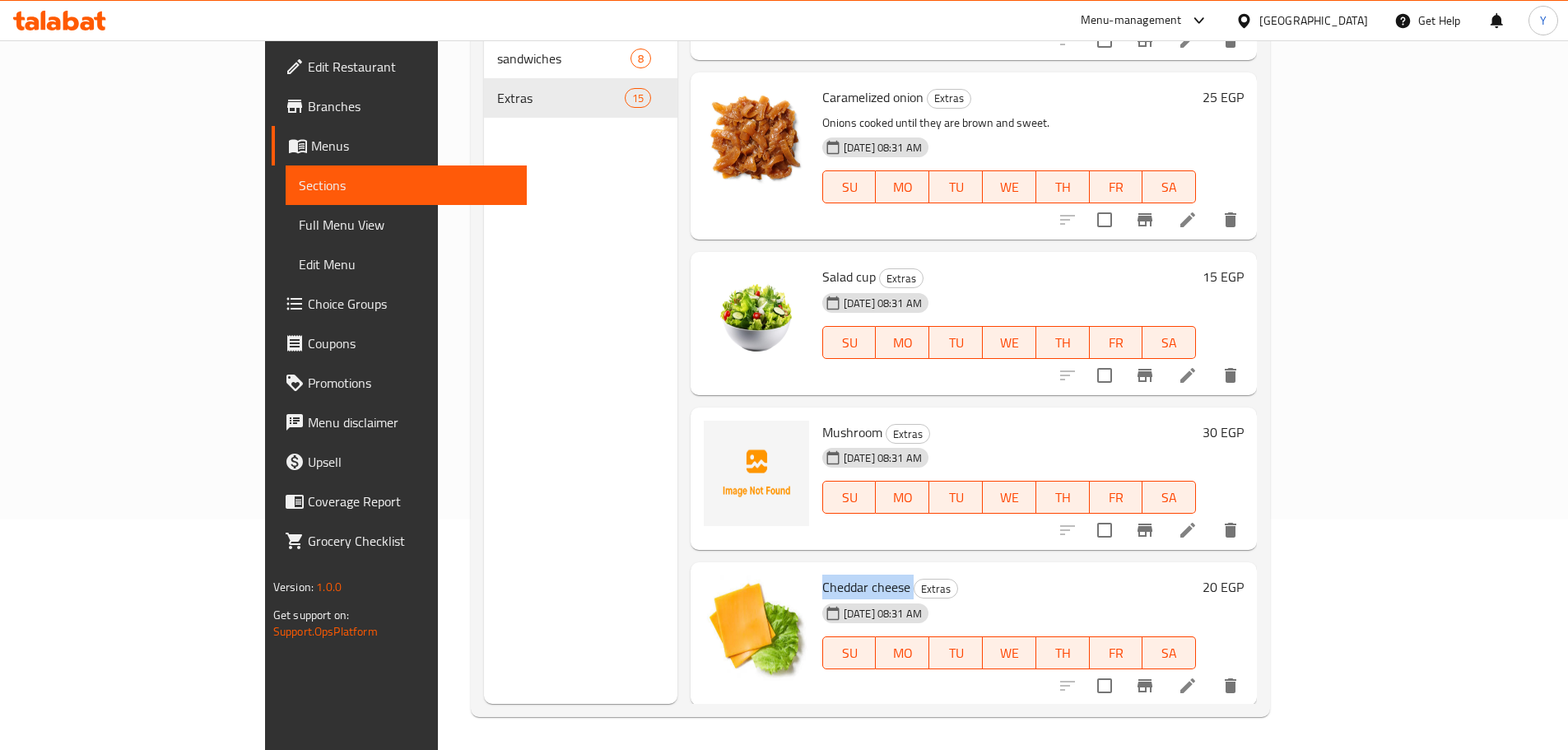
scroll to position [895, 0]
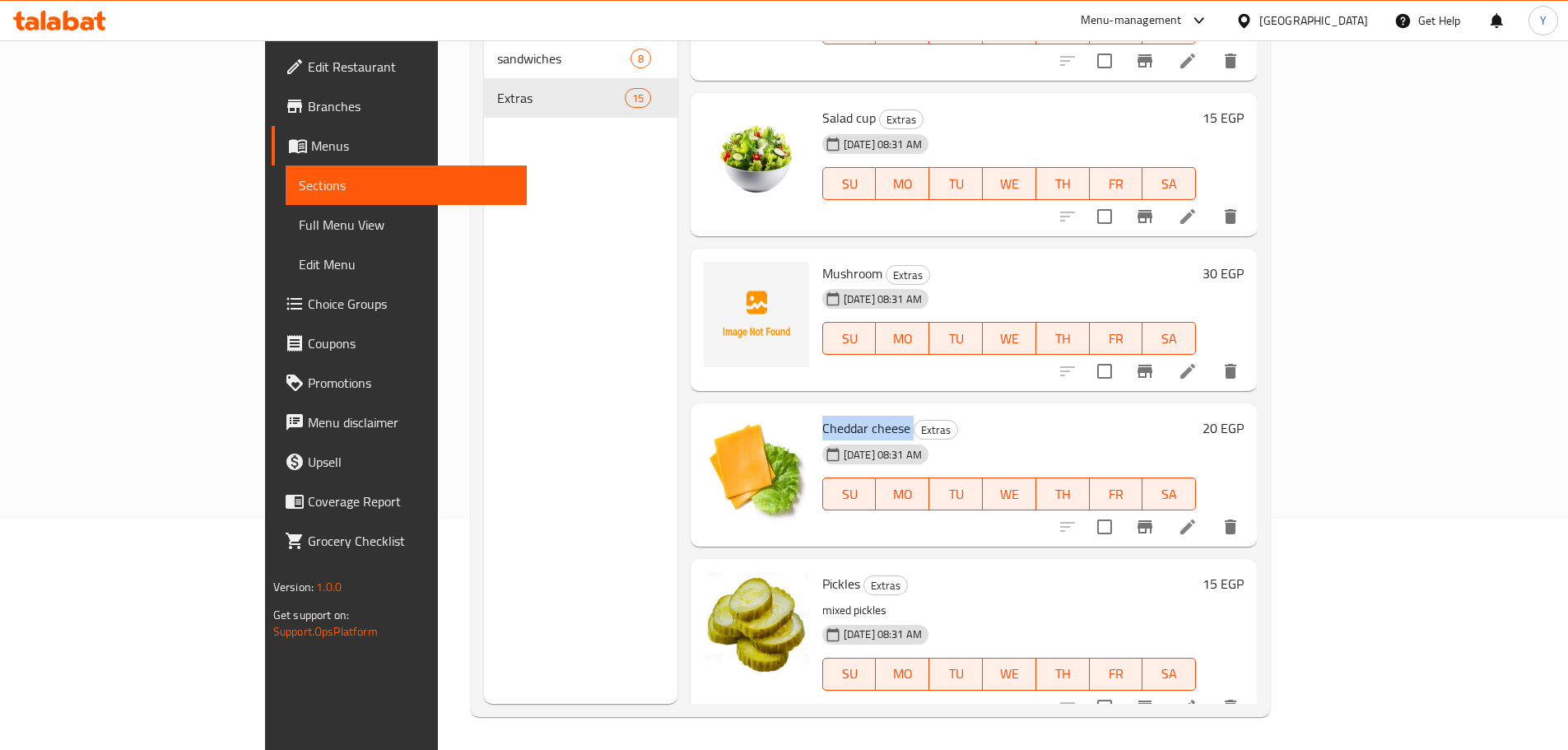
click at [1211, 512] on li at bounding box center [1188, 527] width 46 height 30
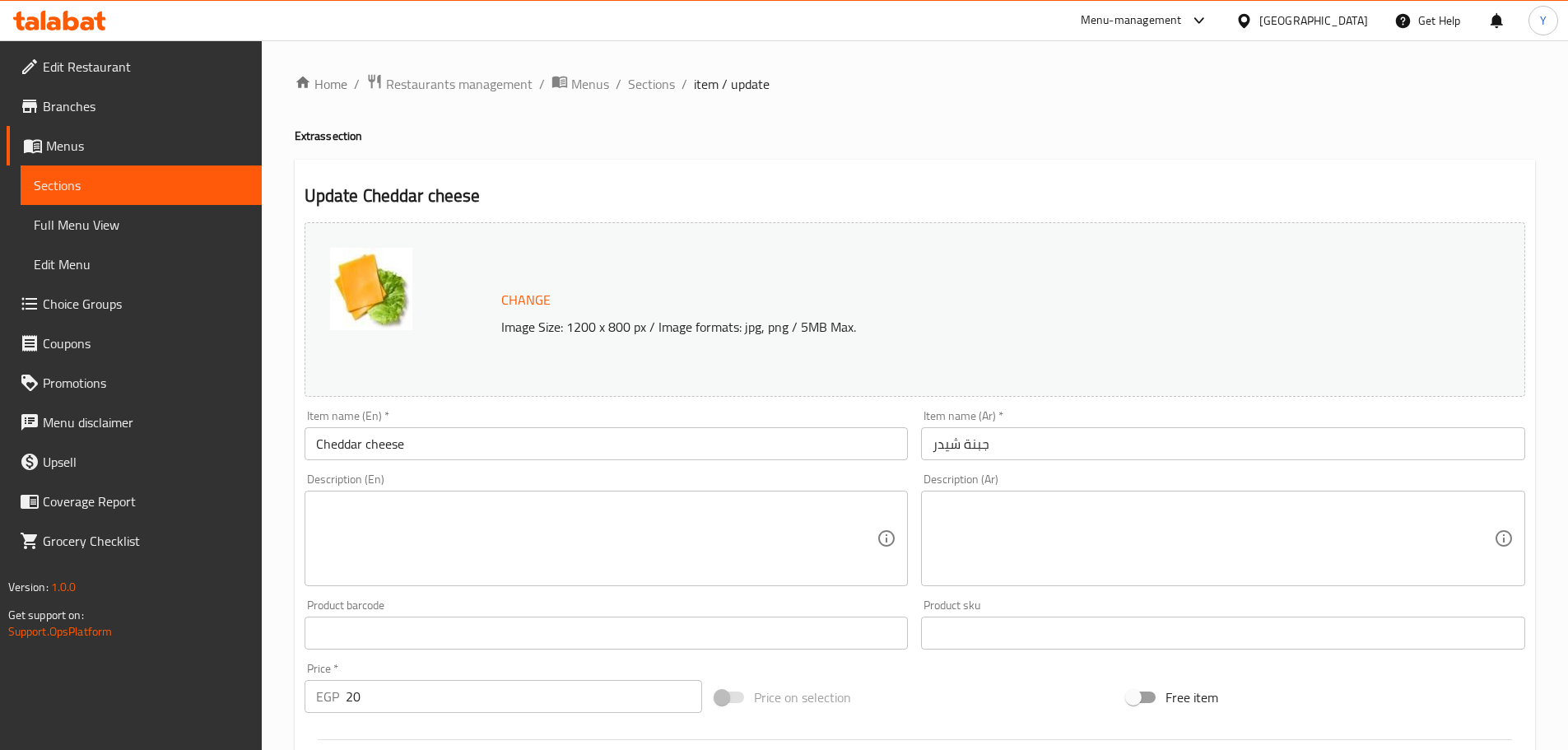
click at [334, 538] on textarea at bounding box center [596, 539] width 562 height 78
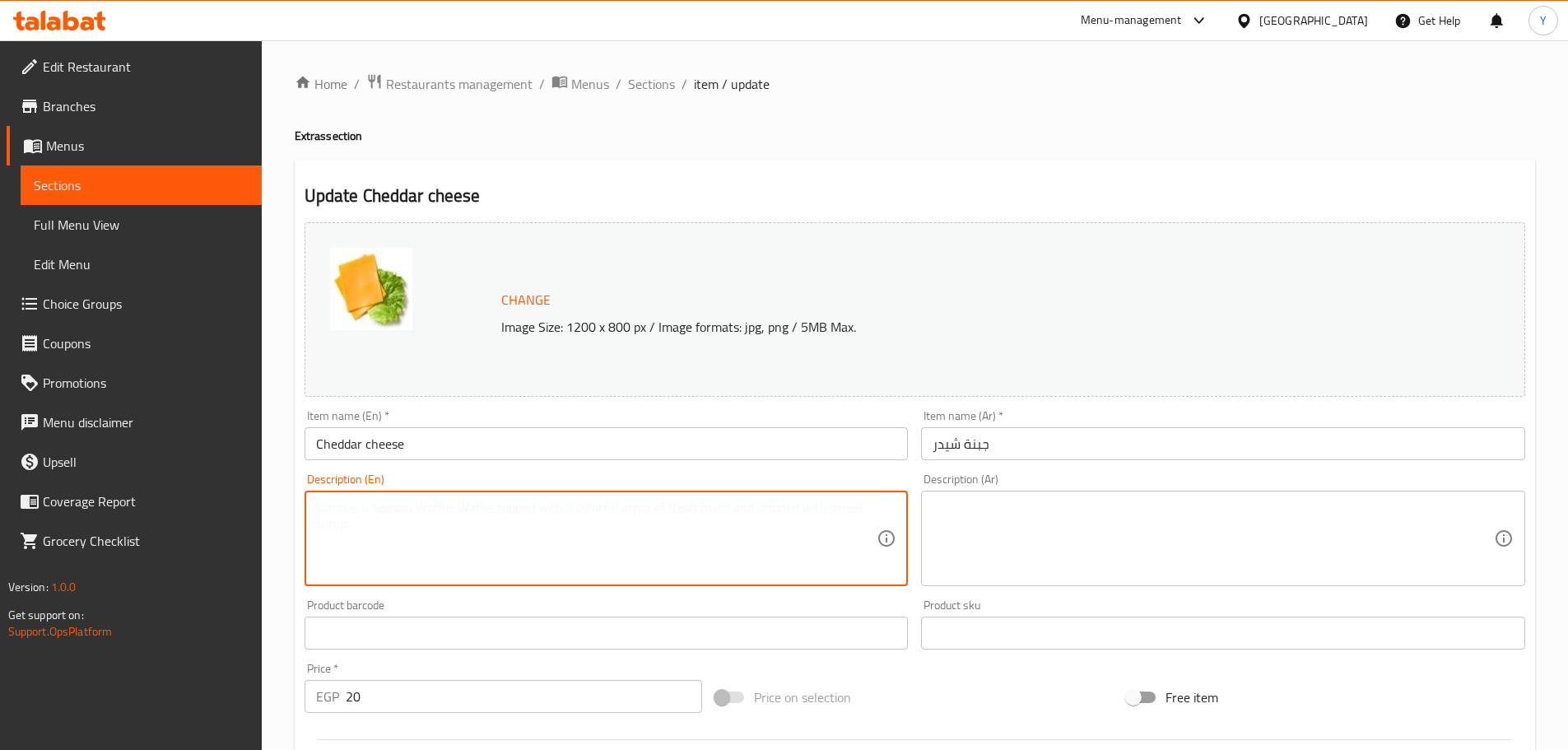
paste textarea "Slice of creamy yellow cheese شريحة من الجبن الأصفر الكريمي"
drag, startPoint x: 506, startPoint y: 509, endPoint x: 1010, endPoint y: 495, distance: 504.2
click at [1010, 495] on div "Change Image Size: 1200 x 800 px / Image formats: jpg, png / 5MB Max. Item name…" at bounding box center [915, 582] width 1234 height 733
type textarea "Slice of creamy yellow cheese"
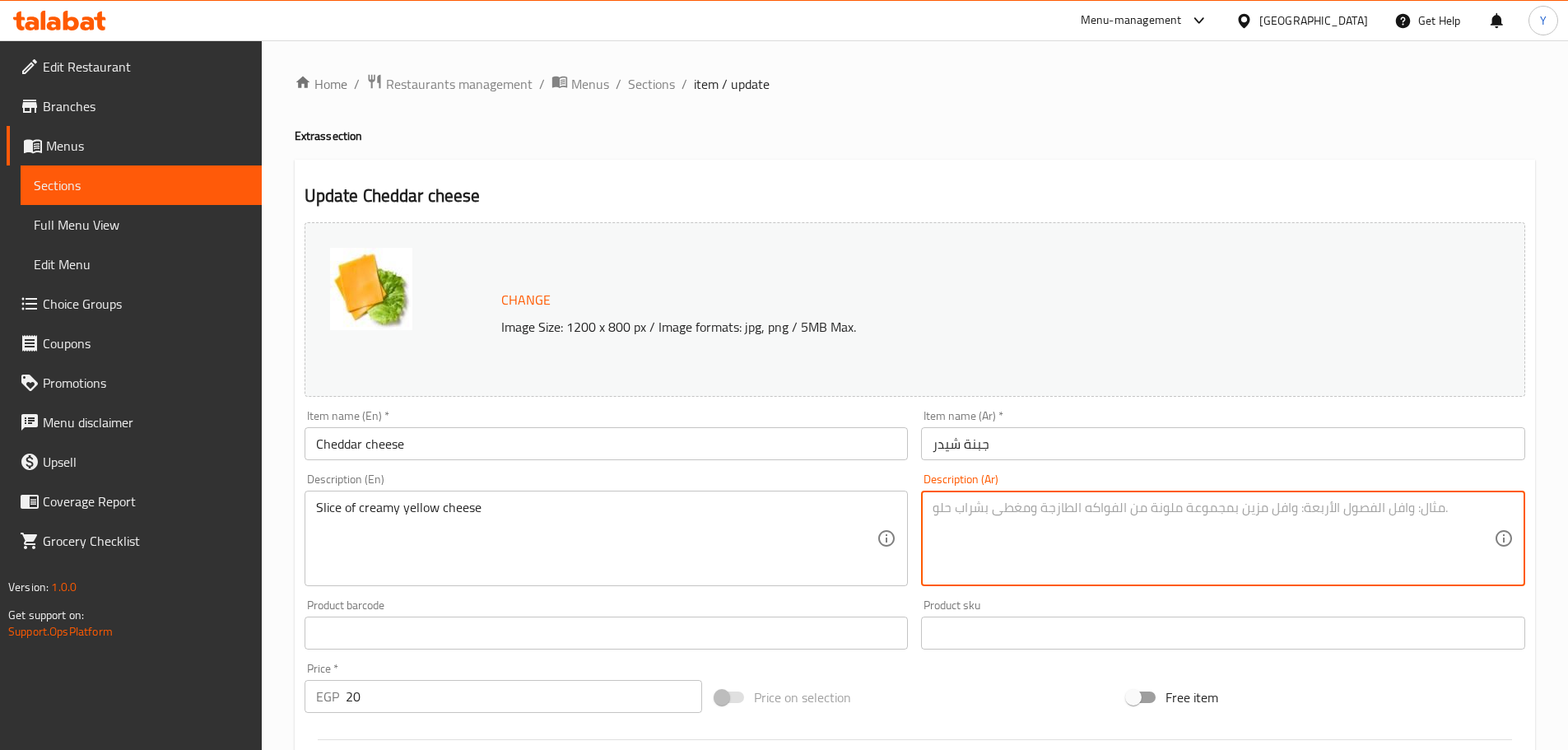
click at [1112, 531] on textarea at bounding box center [1213, 539] width 562 height 78
paste textarea "شريحة من الجبن الأصفر الكريمي"
type textarea "شريحة من الجبن الأصفر الكريمي"
click at [1497, 503] on div "شريحة من الجبن الأصفر الكريمي Description (Ar)" at bounding box center [1223, 538] width 605 height 95
click at [1487, 514] on textarea "شريحة من الجبن الأصفر الكريمي" at bounding box center [1213, 539] width 562 height 78
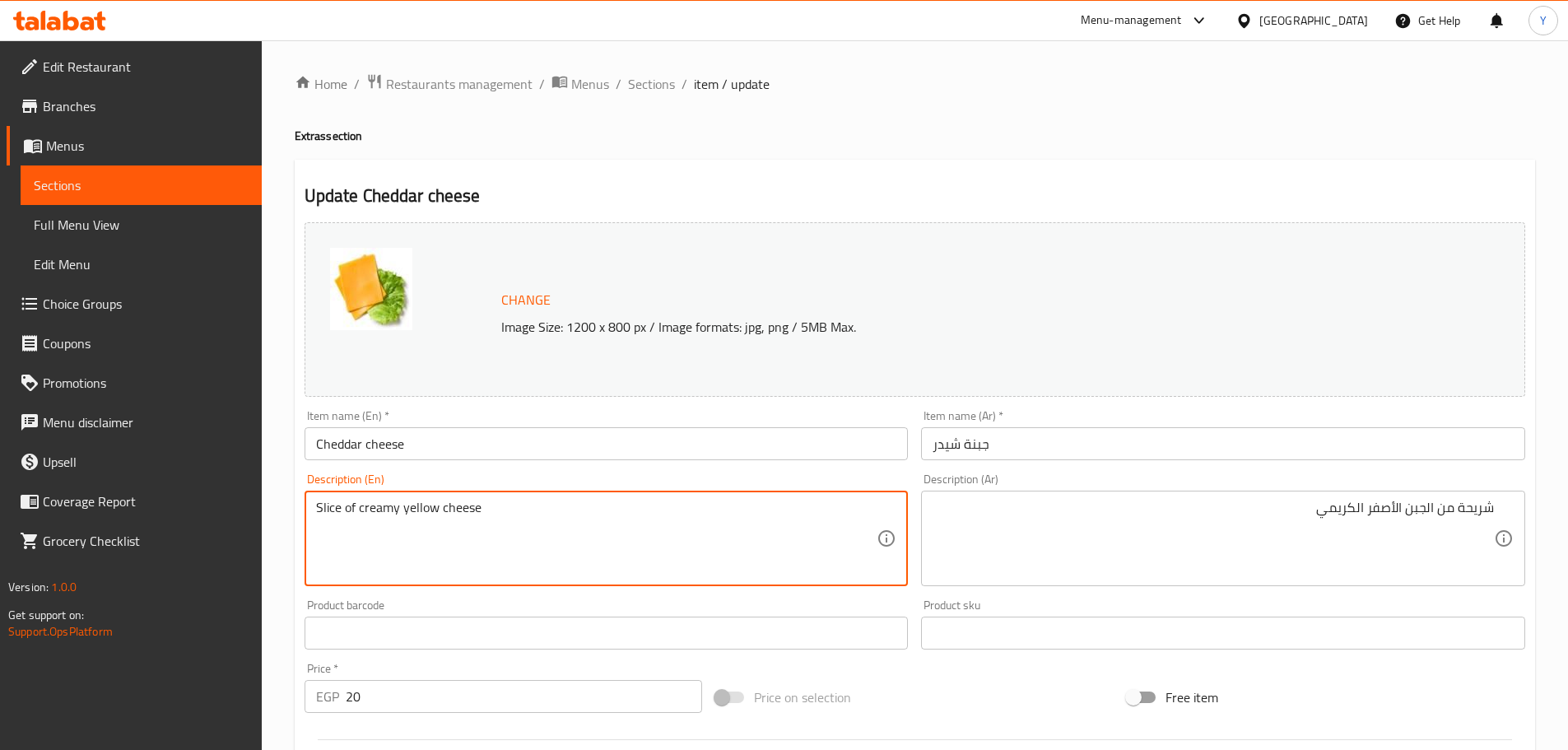
type textarea "Slice of creamy yellow cheese"
click at [1181, 106] on div "Home / Restaurants management / Menus / Sections / item / update Extras section…" at bounding box center [915, 613] width 1241 height 1081
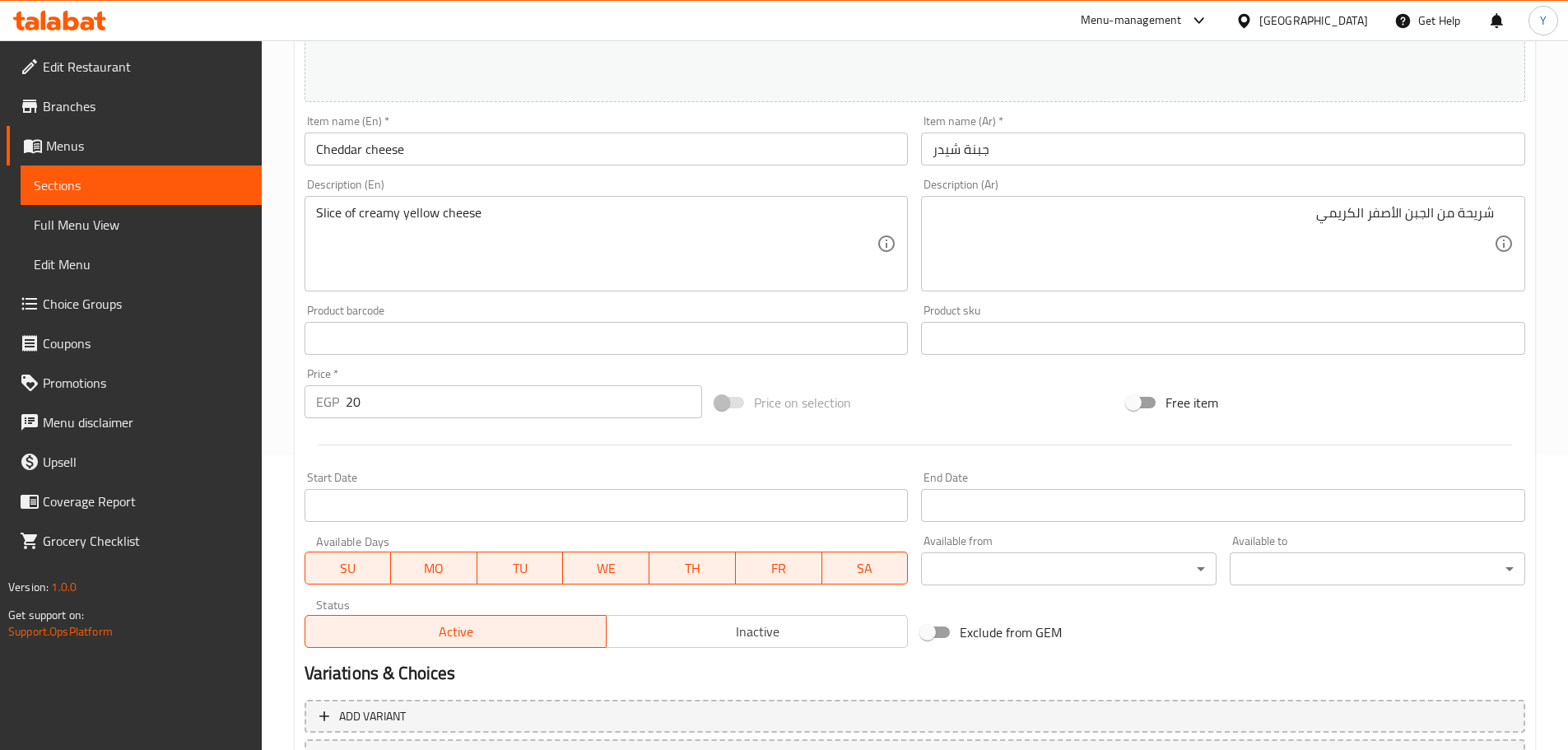
scroll to position [437, 0]
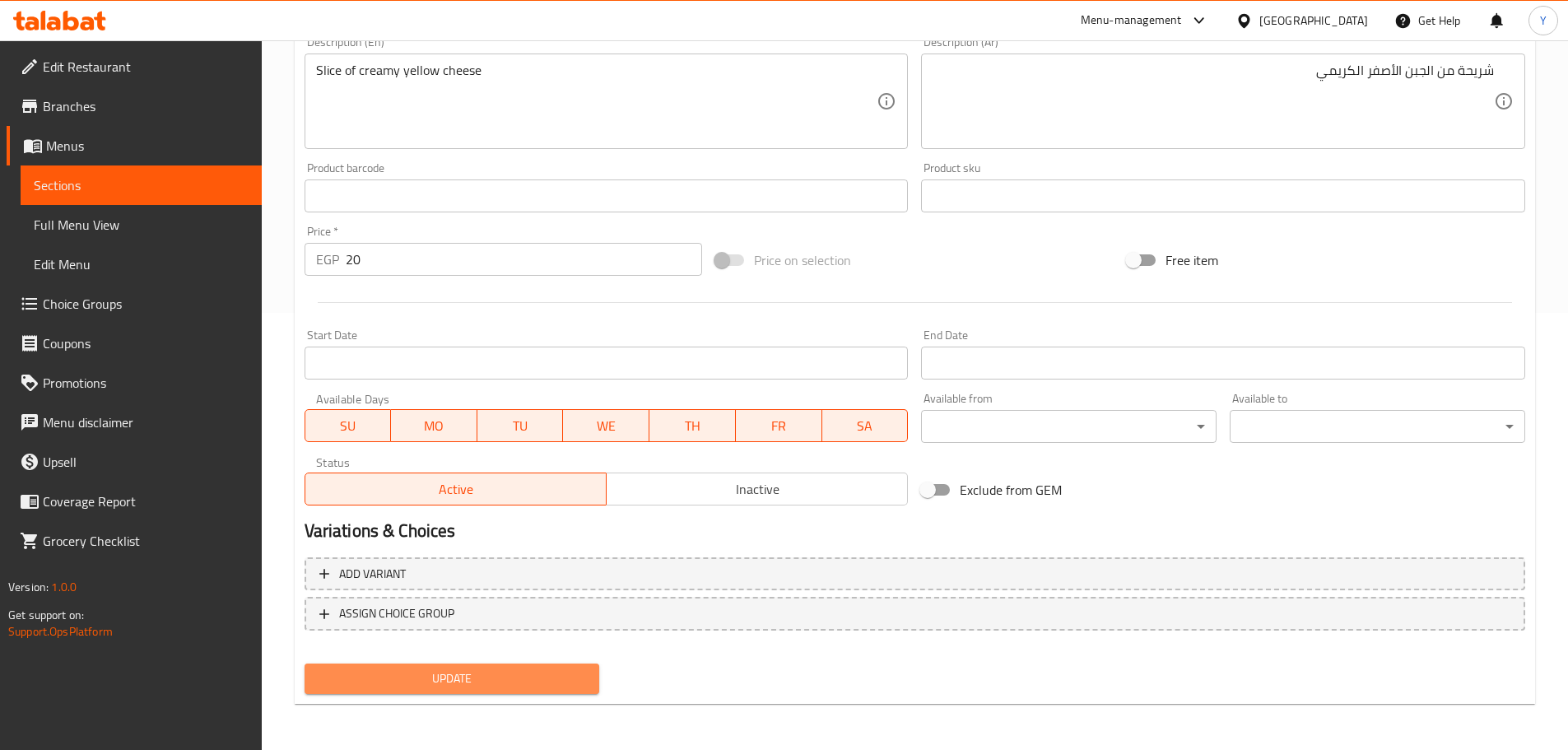
click at [540, 668] on span "Update" at bounding box center [452, 678] width 269 height 21
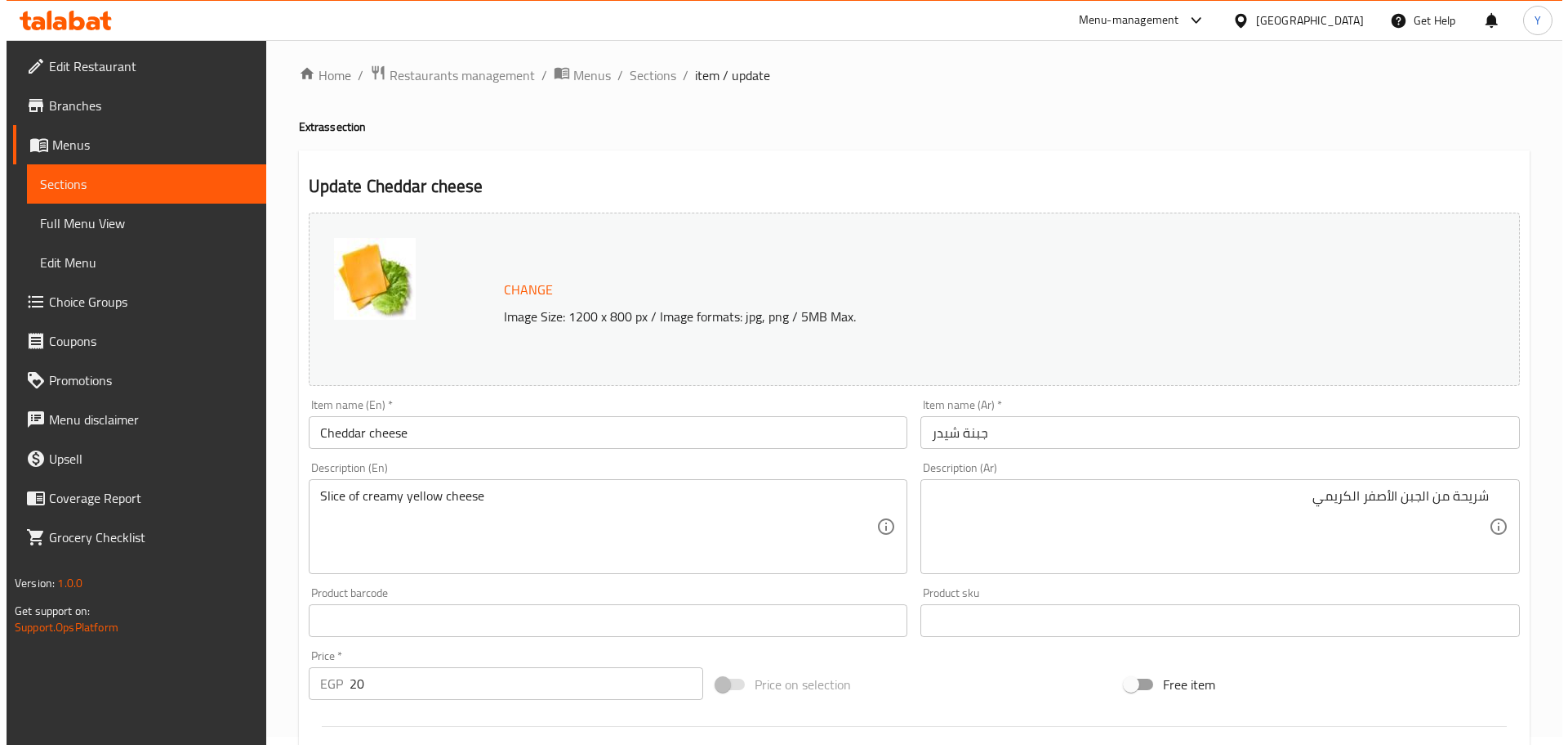
scroll to position [0, 0]
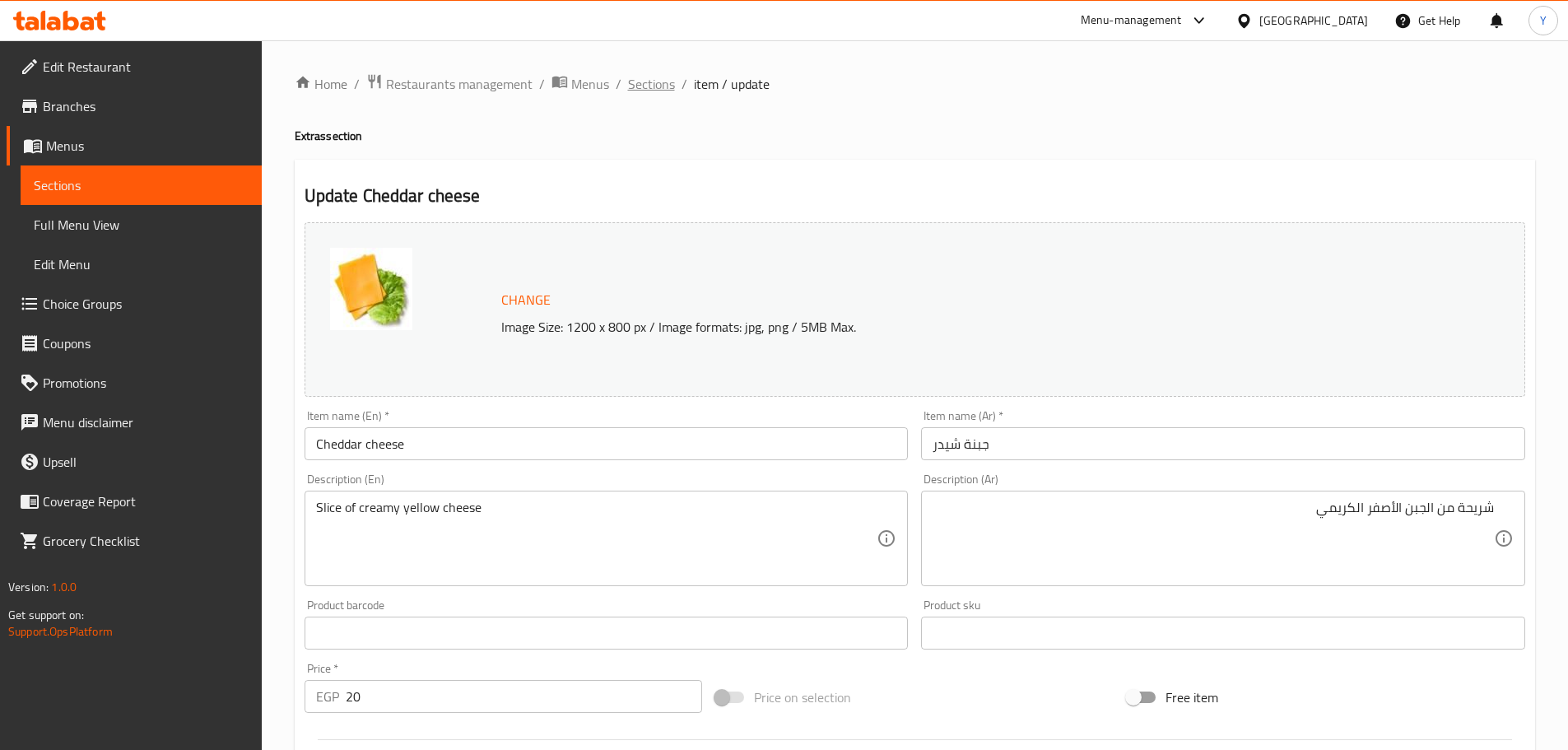
click at [653, 80] on span "Sections" at bounding box center [651, 83] width 47 height 20
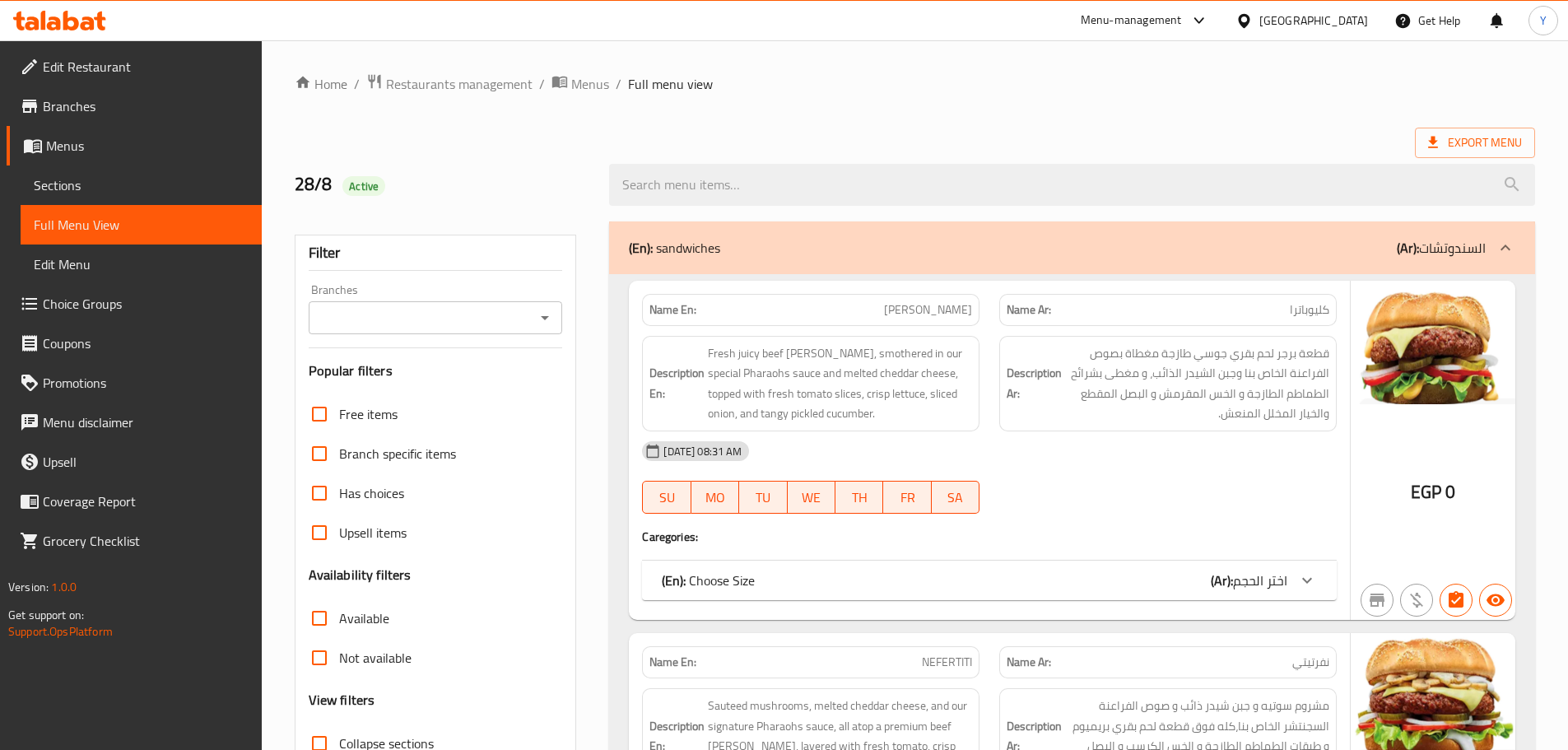
click at [1492, 134] on span "Export Menu" at bounding box center [1475, 143] width 93 height 21
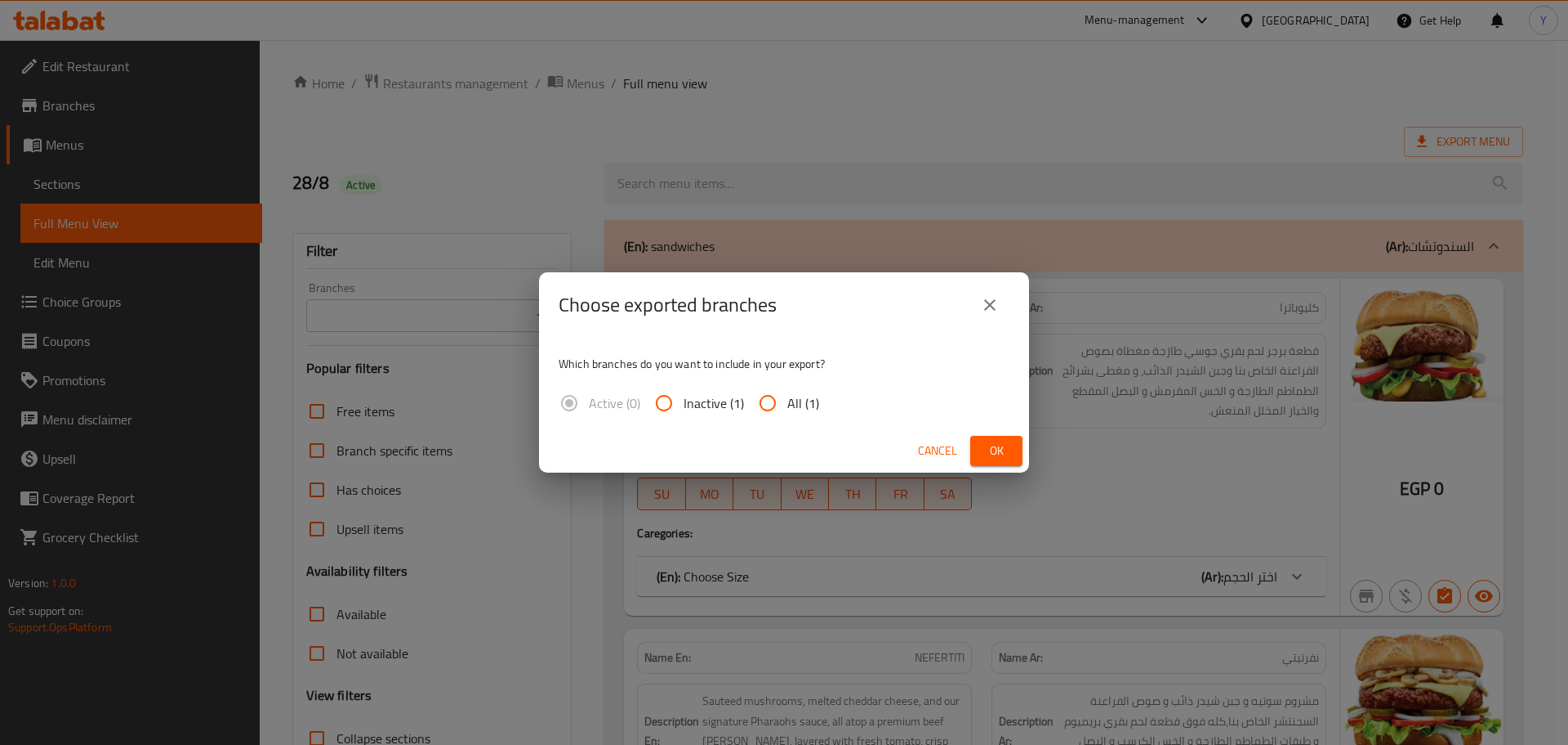
click at [988, 456] on span "Ok" at bounding box center [997, 451] width 26 height 20
